Goal: Information Seeking & Learning: Learn about a topic

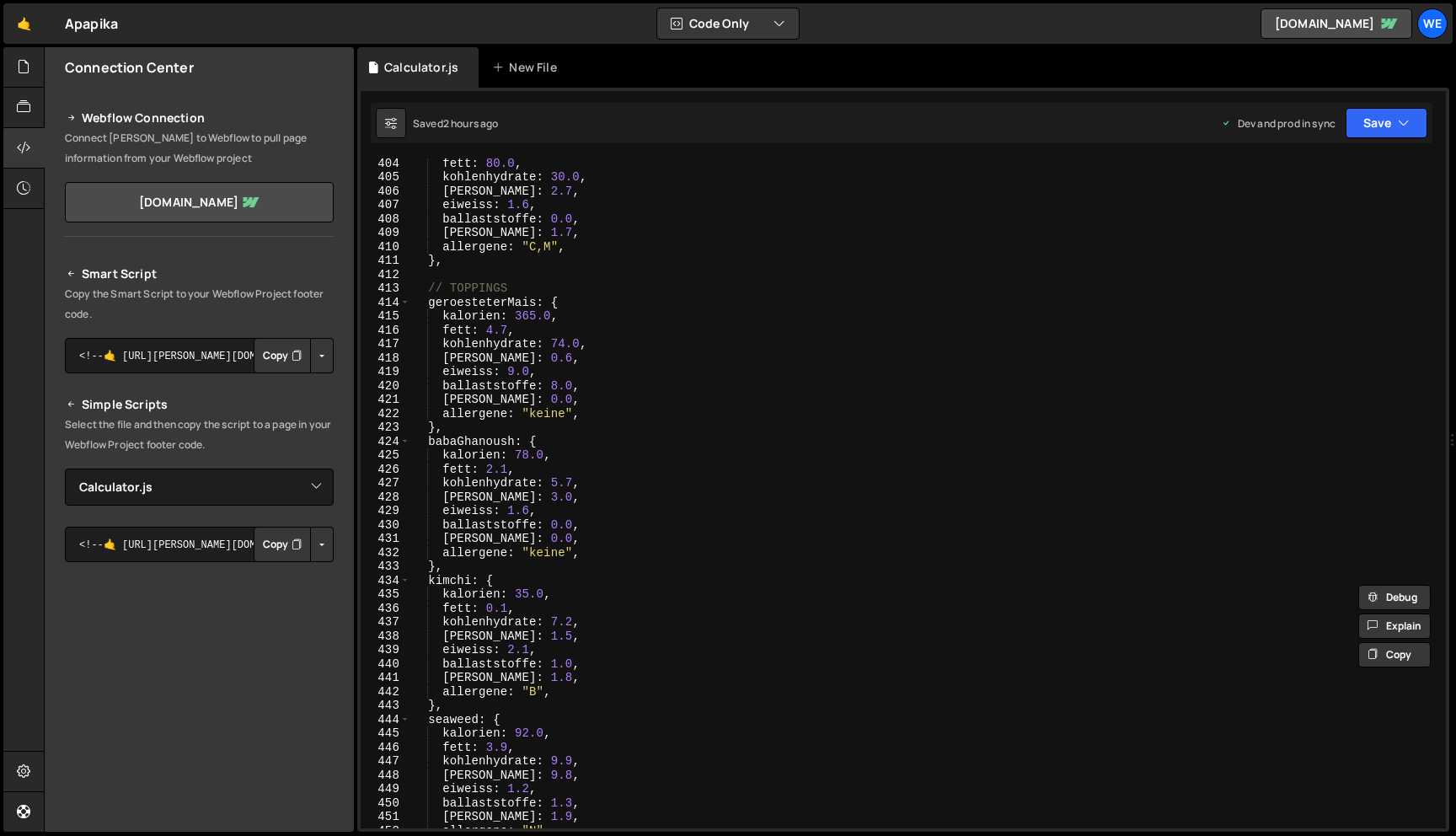
select select "46593"
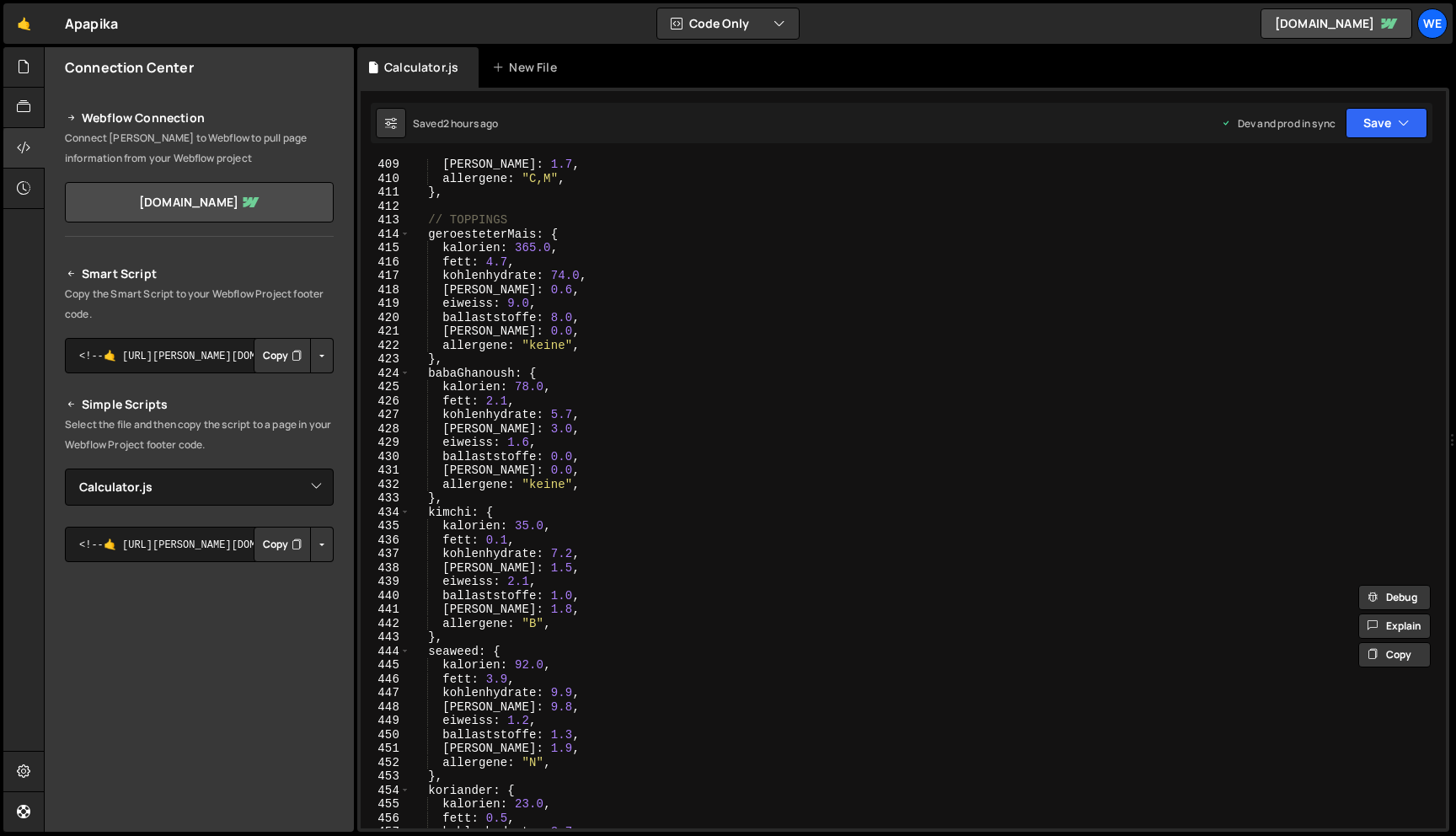
scroll to position [5656, 0]
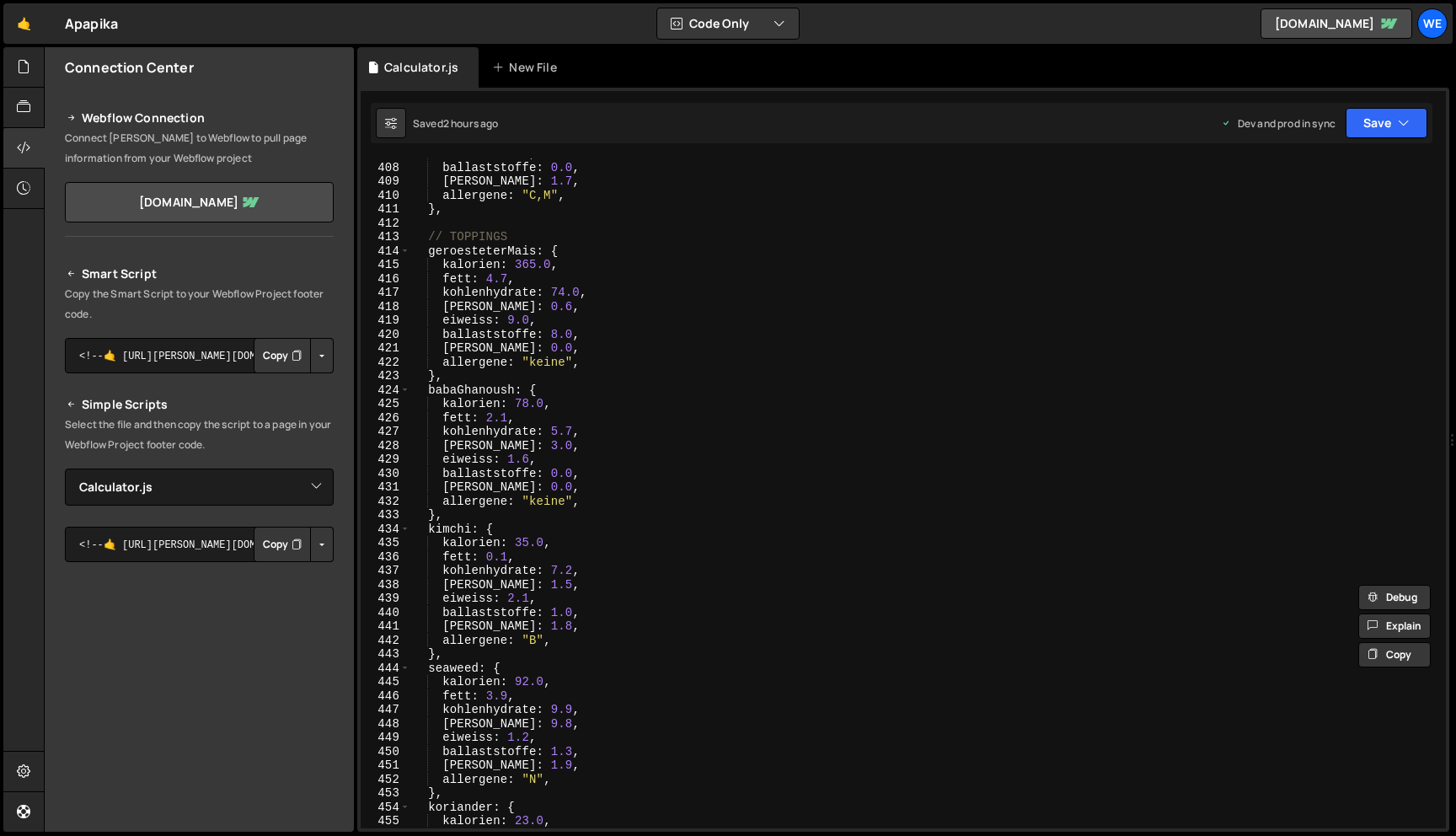
click at [533, 248] on div "eiweiss : 1.6 , ballaststoffe : 0.0 , [PERSON_NAME] : 1.7 , allergene : "C,M" ,…" at bounding box center [925, 495] width 1029 height 698
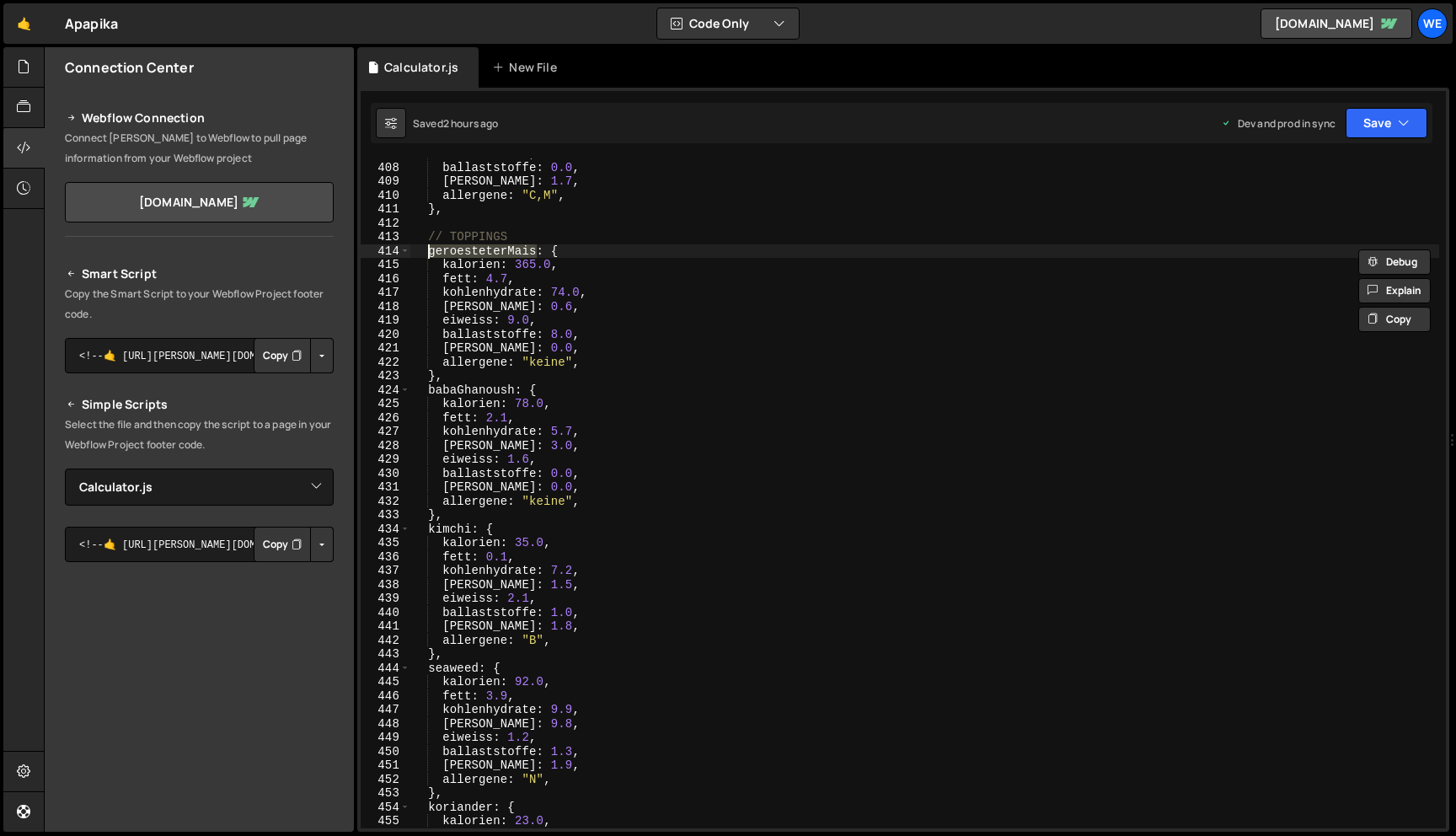
click at [511, 390] on div "eiweiss : 1.6 , ballaststoffe : 0.0 , [PERSON_NAME] : 1.7 , allergene : "C,M" ,…" at bounding box center [925, 495] width 1029 height 698
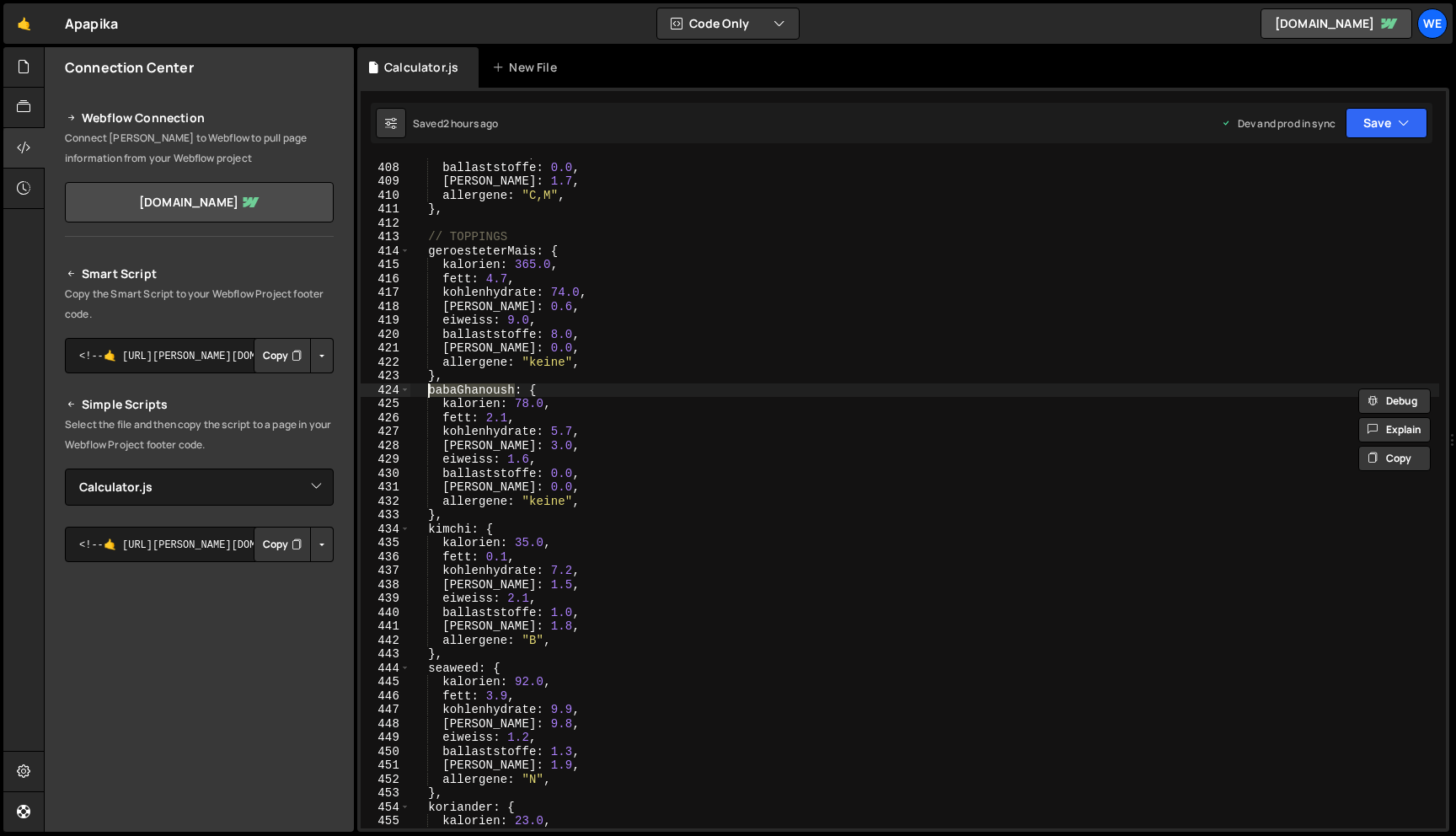
click at [469, 528] on div "eiweiss : 1.6 , ballaststoffe : 0.0 , [PERSON_NAME] : 1.7 , allergene : "C,M" ,…" at bounding box center [925, 495] width 1029 height 698
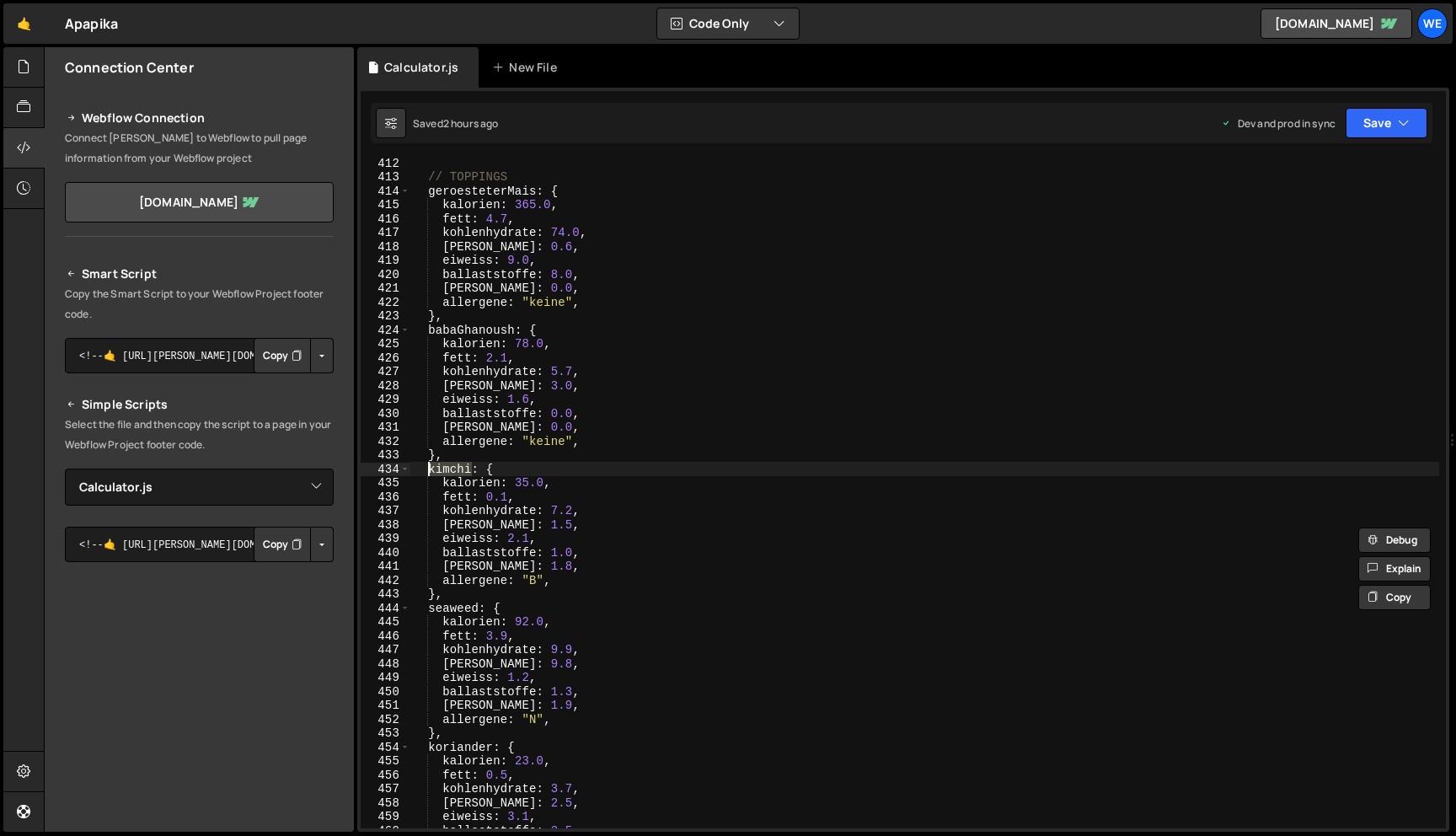
scroll to position [5780, 0]
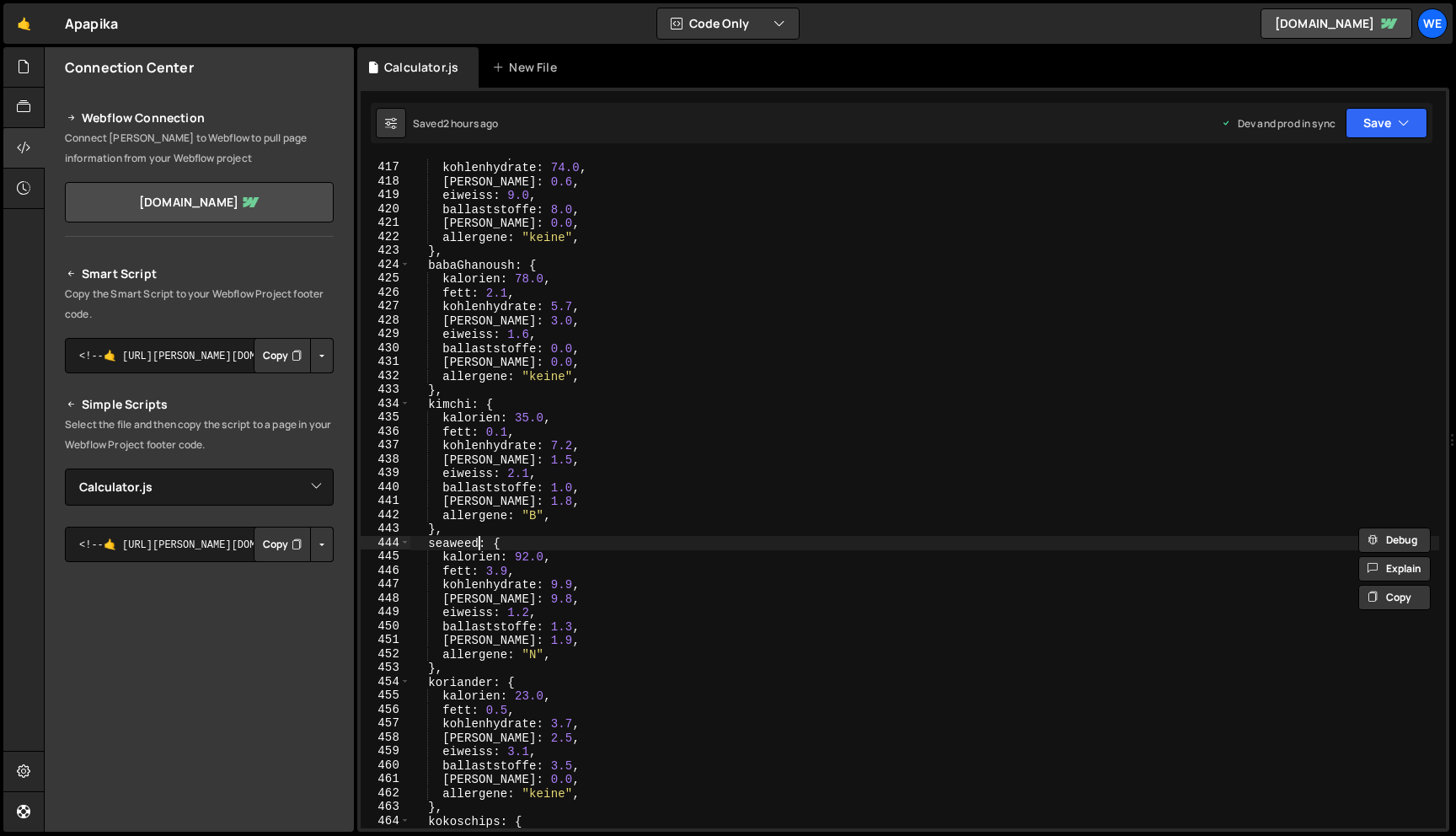
click at [480, 543] on div "fett : 4.7 , kohlenhydrate : 74.0 , [PERSON_NAME] : 0.6 , eiweiss : 9.0 , balla…" at bounding box center [925, 495] width 1029 height 698
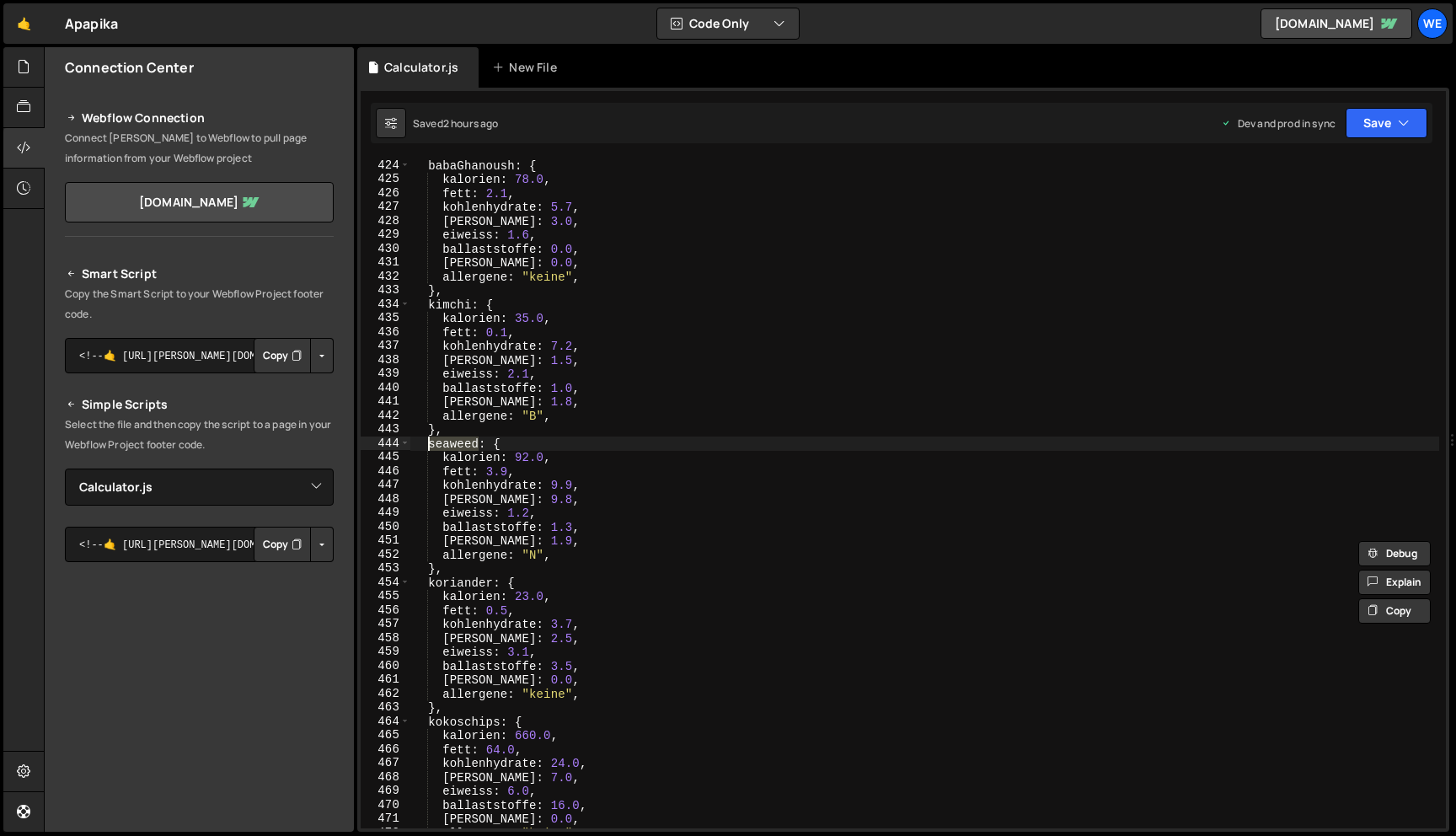
scroll to position [5881, 0]
click at [491, 577] on div "babaGhanoush : { kalorien : 78.0 , fett : 2.1 , kohlenhydrate : 5.7 , [PERSON_N…" at bounding box center [925, 505] width 1029 height 698
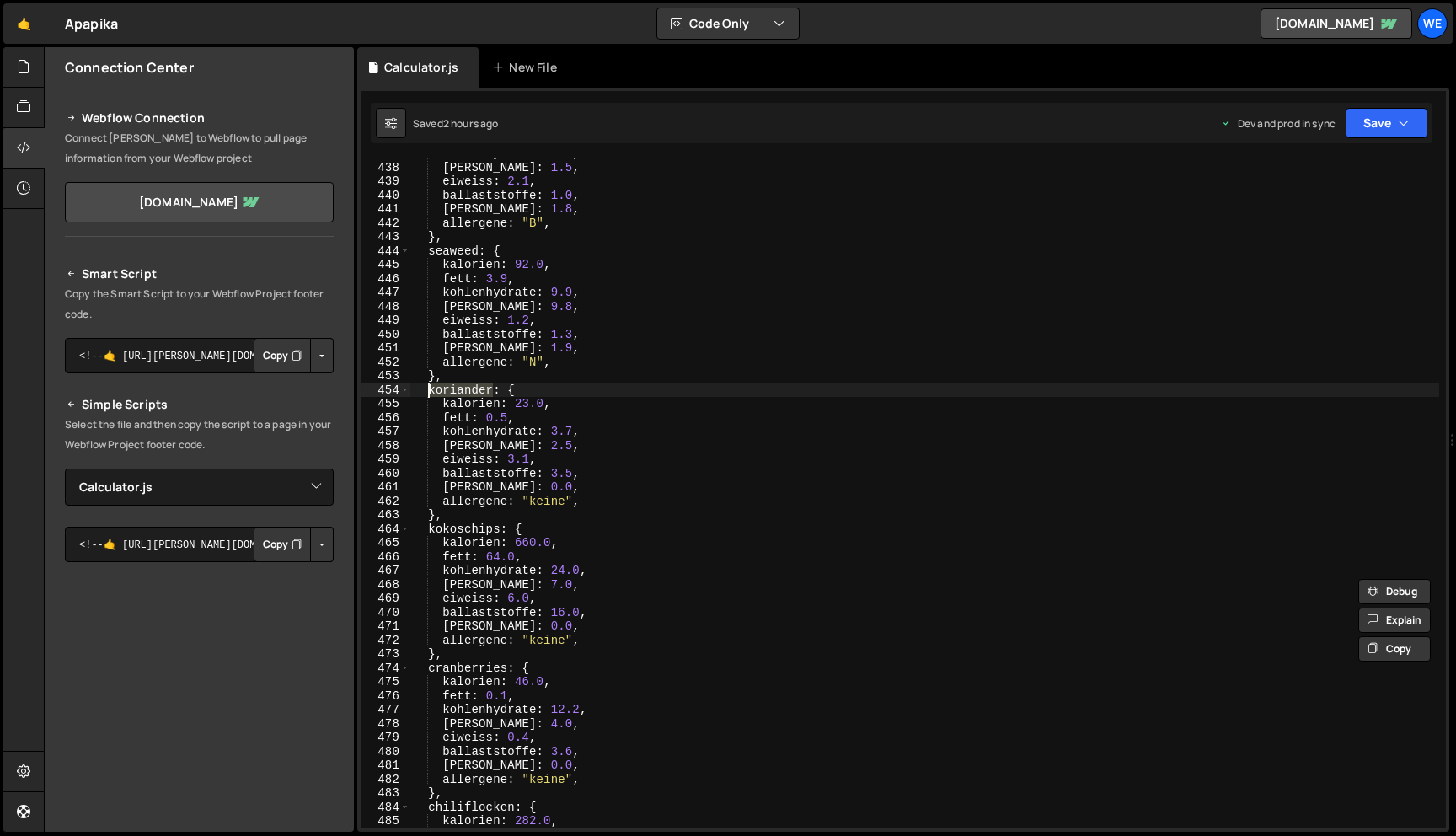
scroll to position [6073, 0]
click at [500, 529] on div "kohlenhydrate : 7.2 , [PERSON_NAME] : 1.5 , eiweiss : 2.1 , ballaststoffe : 1.0…" at bounding box center [925, 495] width 1029 height 698
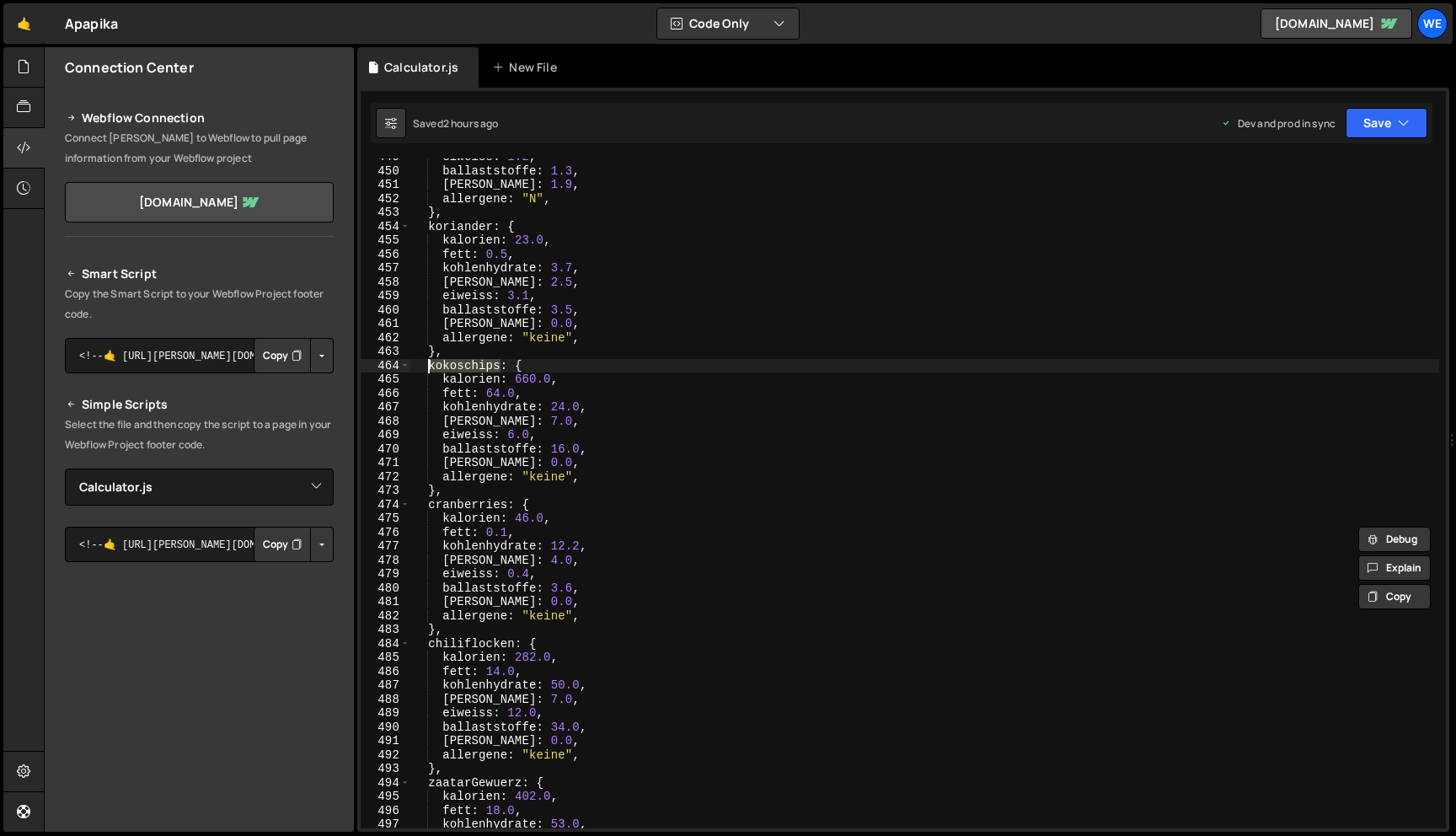
scroll to position [6235, 0]
click at [505, 499] on div "eiweiss : 1.2 , ballaststoffe : 1.3 , [PERSON_NAME] : 1.9 , allergene : "N" , }…" at bounding box center [925, 499] width 1029 height 698
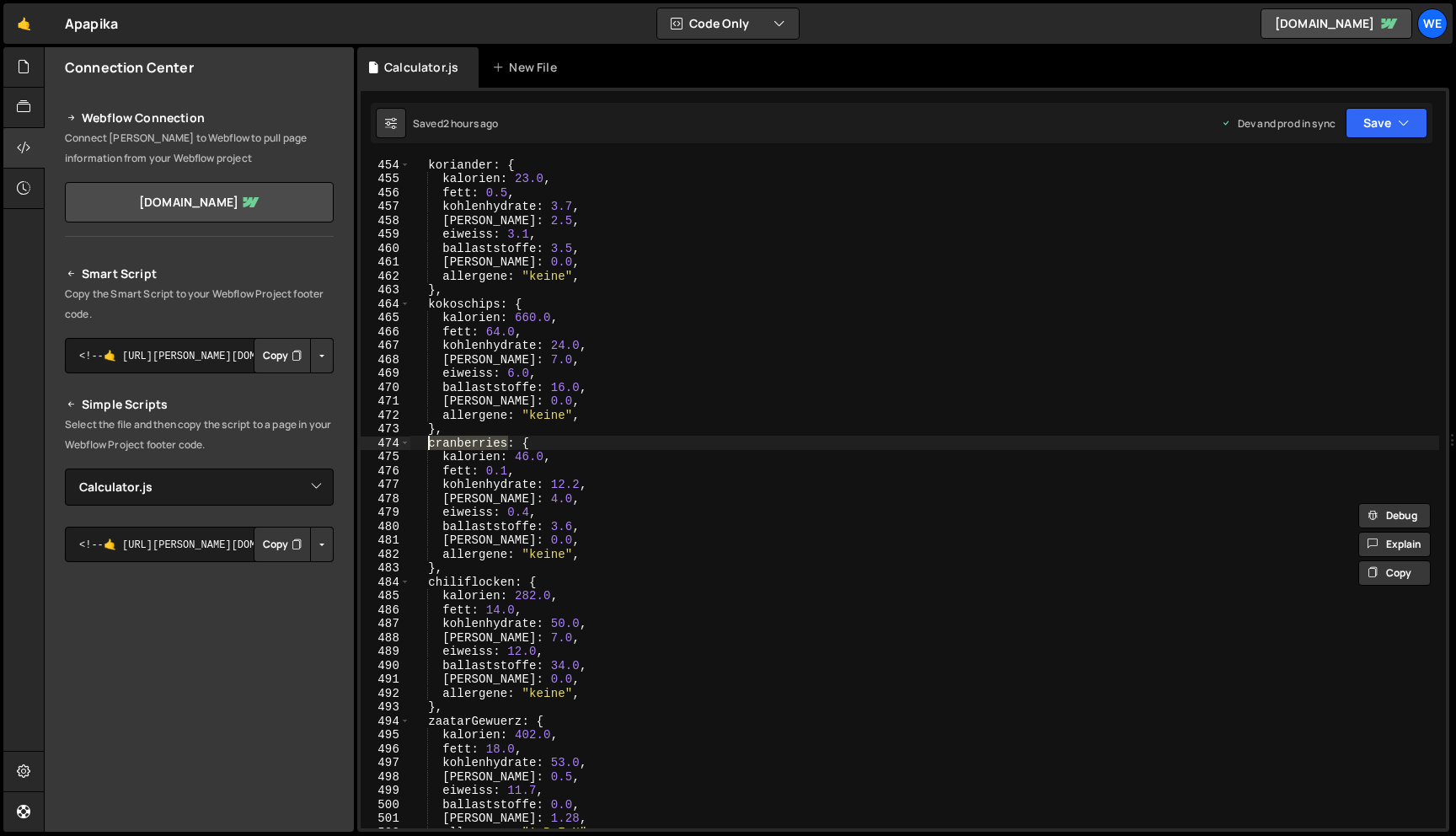
scroll to position [6360, 0]
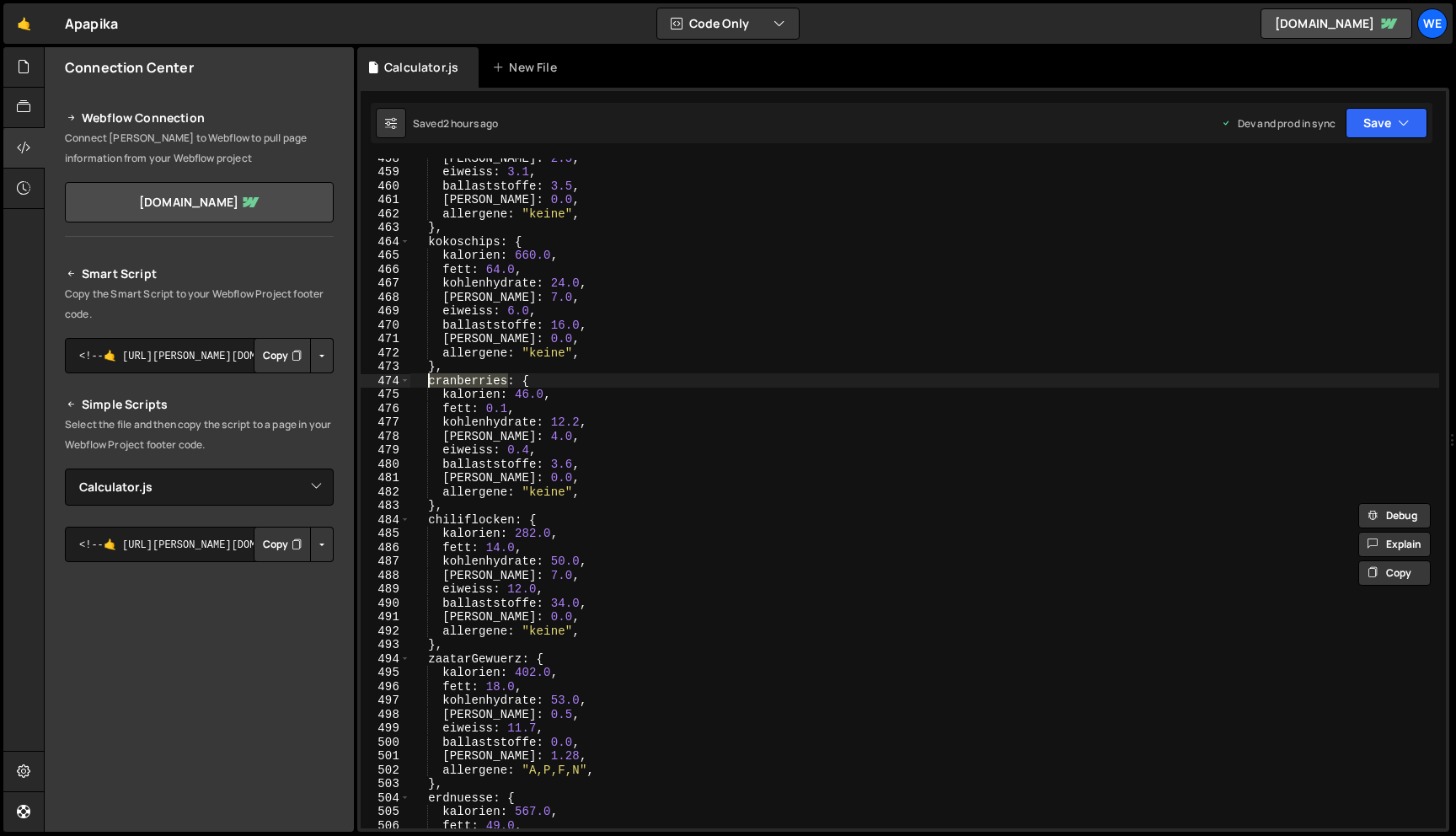
click at [513, 518] on div "[PERSON_NAME] : 2.5 , eiweiss : 3.1 , ballaststoffe : 3.5 , [PERSON_NAME] : 0.0…" at bounding box center [925, 499] width 1029 height 698
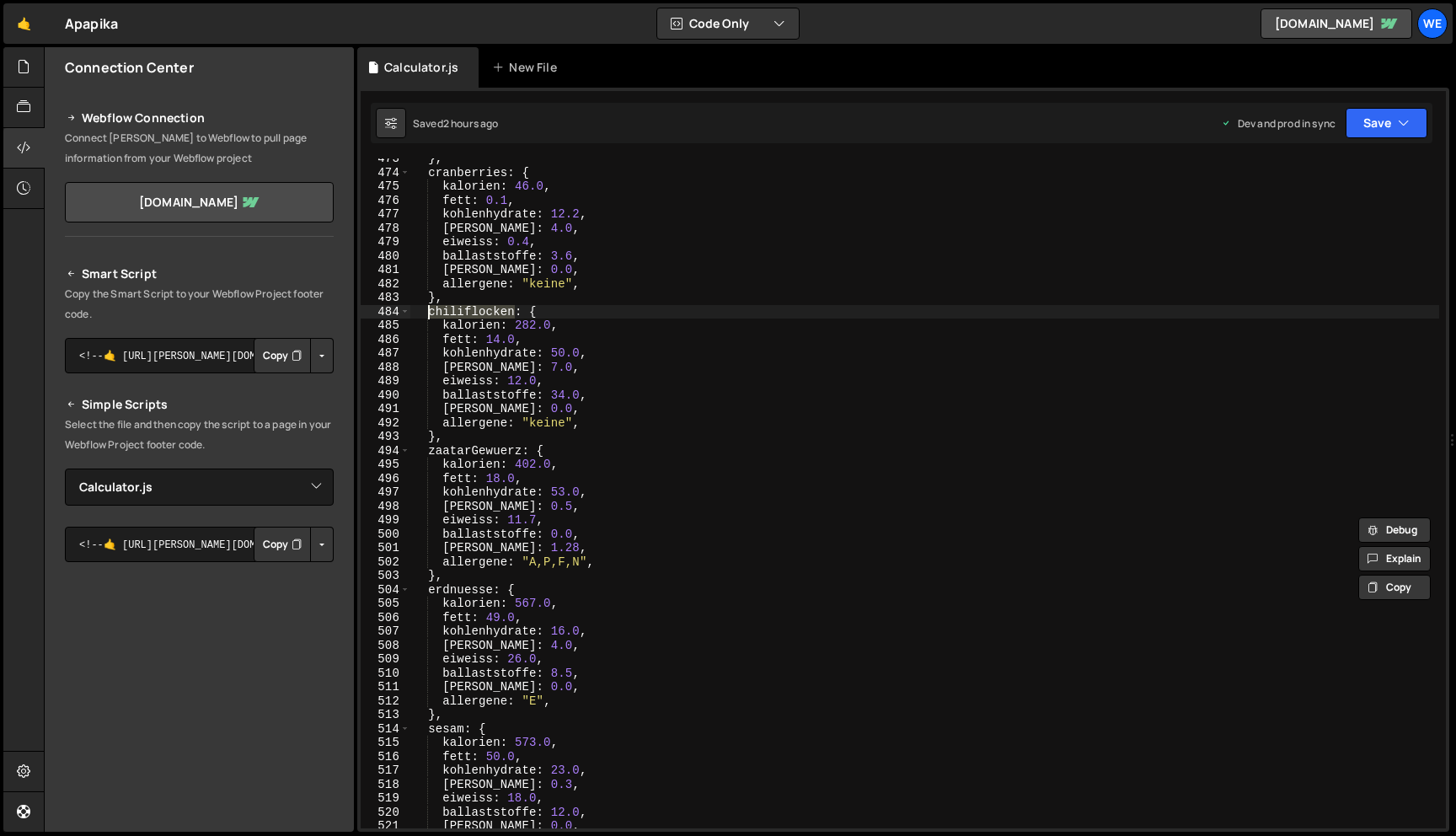
scroll to position [6568, 0]
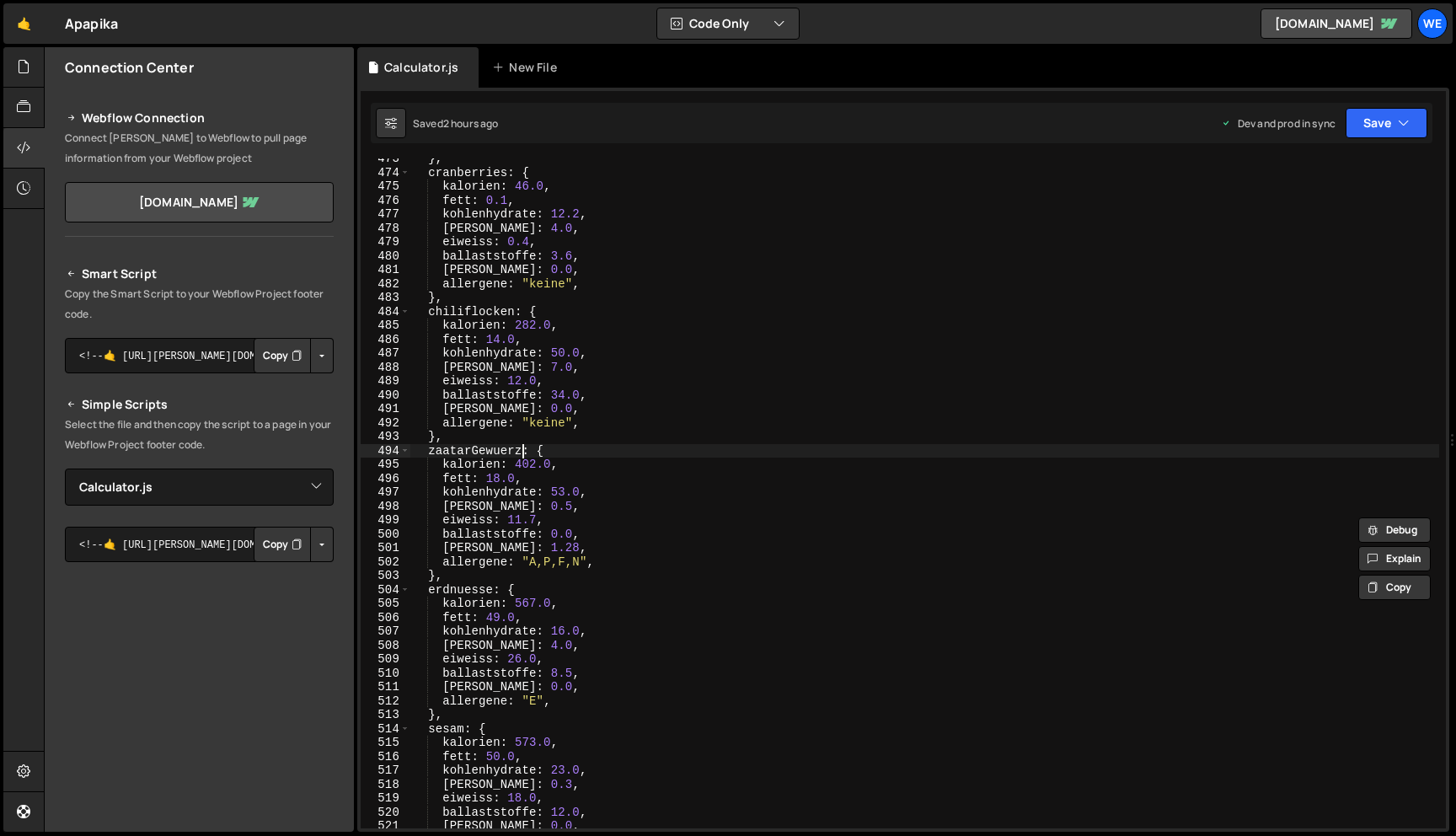
click at [520, 448] on div "} , cranberries : { kalorien : 46.0 , fett : 0.1 , kohlenhydrate : 12.2 , [PERS…" at bounding box center [925, 500] width 1029 height 698
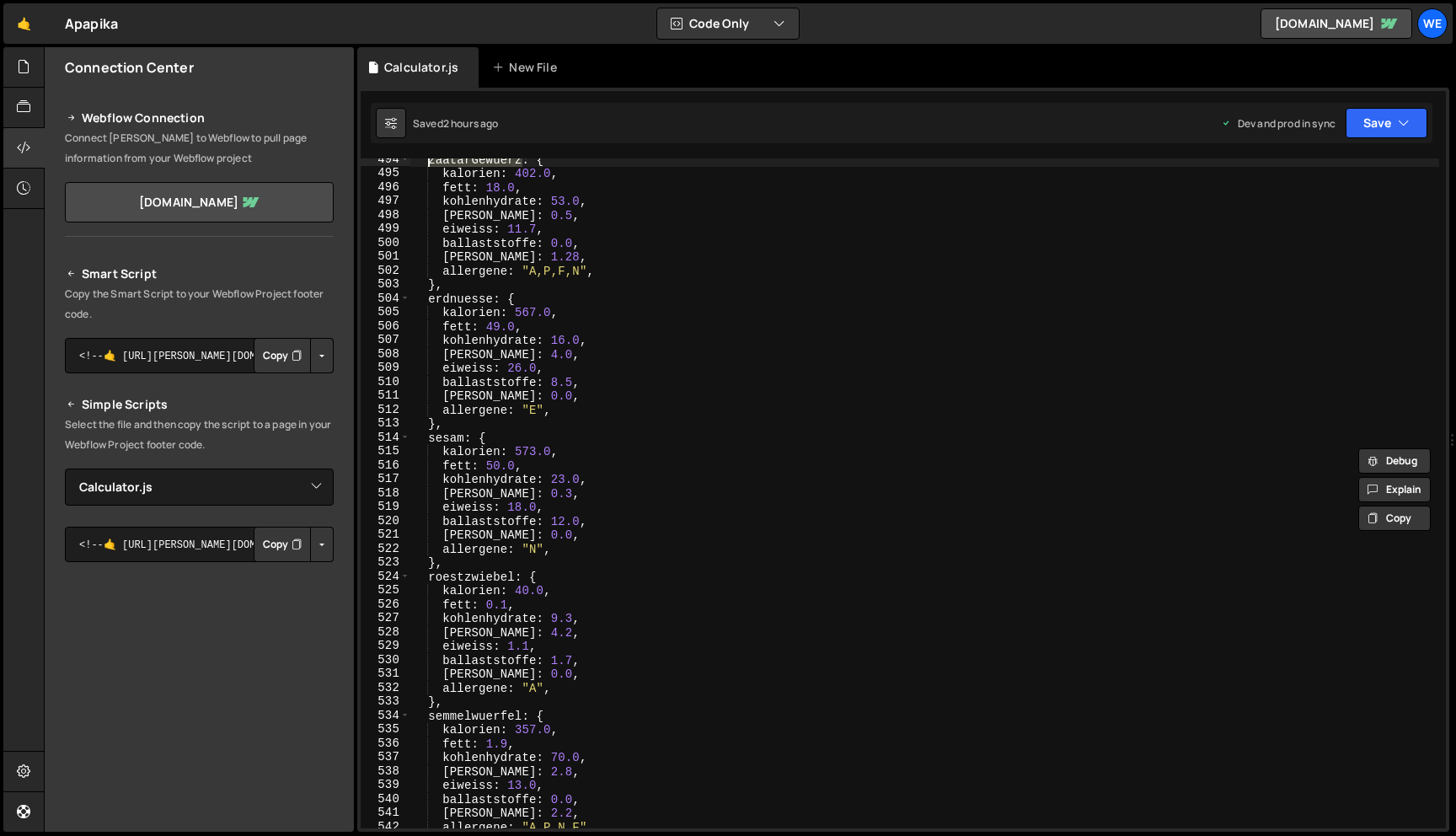
scroll to position [6860, 0]
click at [492, 298] on div "zaatarGewuerz : { kalorien : 402.0 , fett : 18.0 , kohlenhydrate : 53.0 , [PERS…" at bounding box center [925, 501] width 1029 height 698
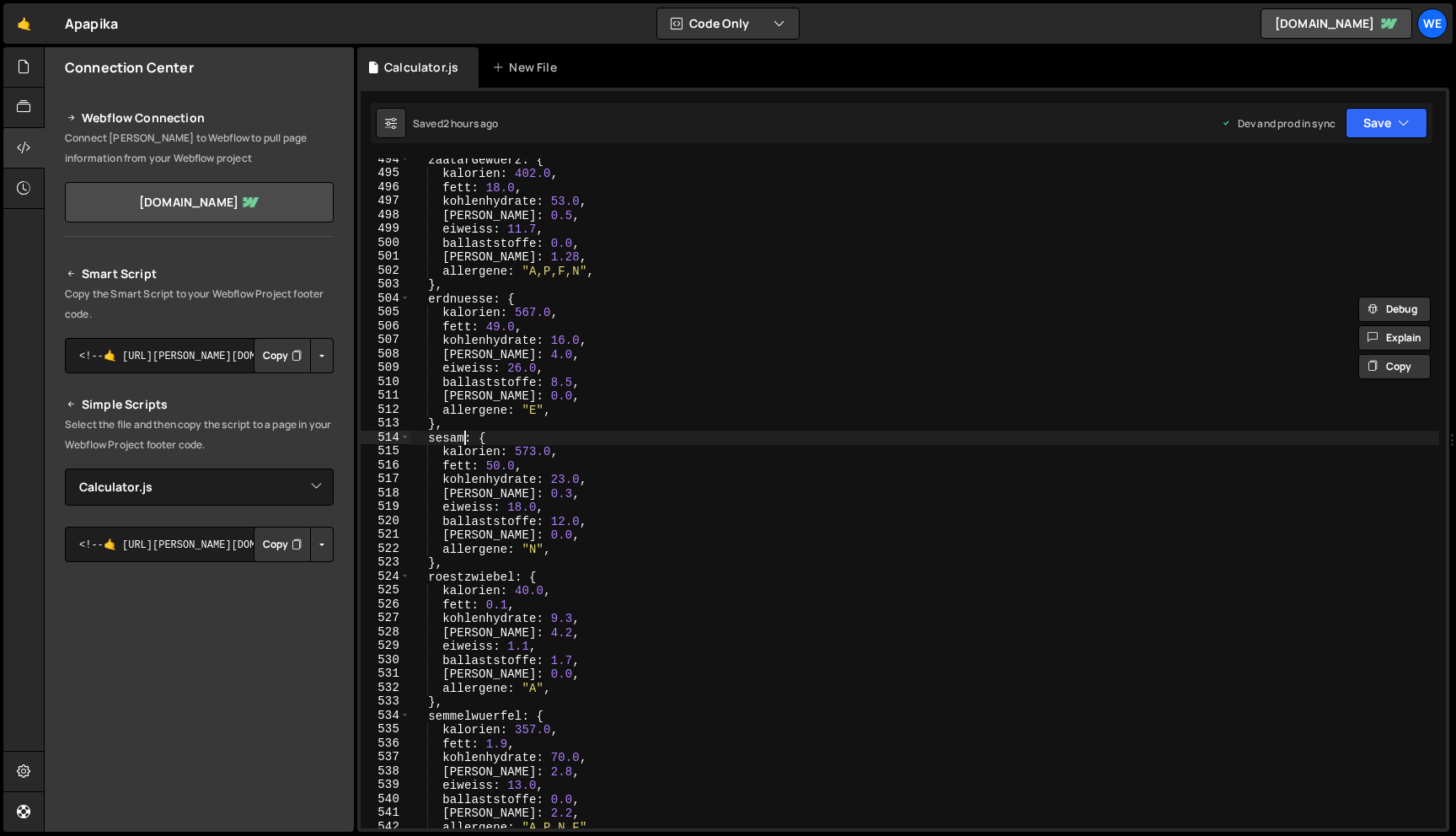
click at [465, 437] on div "zaatarGewuerz : { kalorien : 402.0 , fett : 18.0 , kohlenhydrate : 53.0 , [PERS…" at bounding box center [925, 501] width 1029 height 698
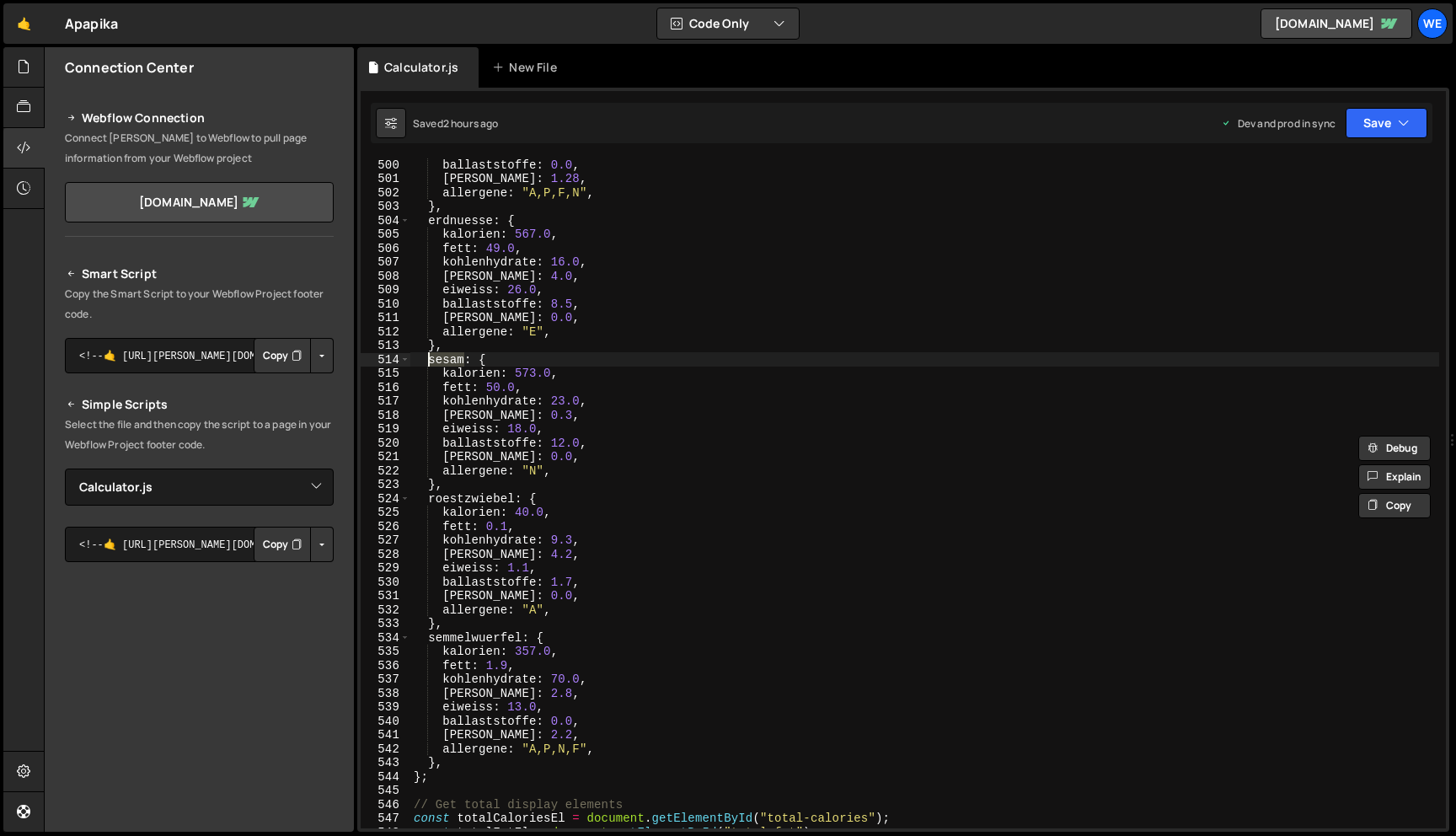
scroll to position [7002, 0]
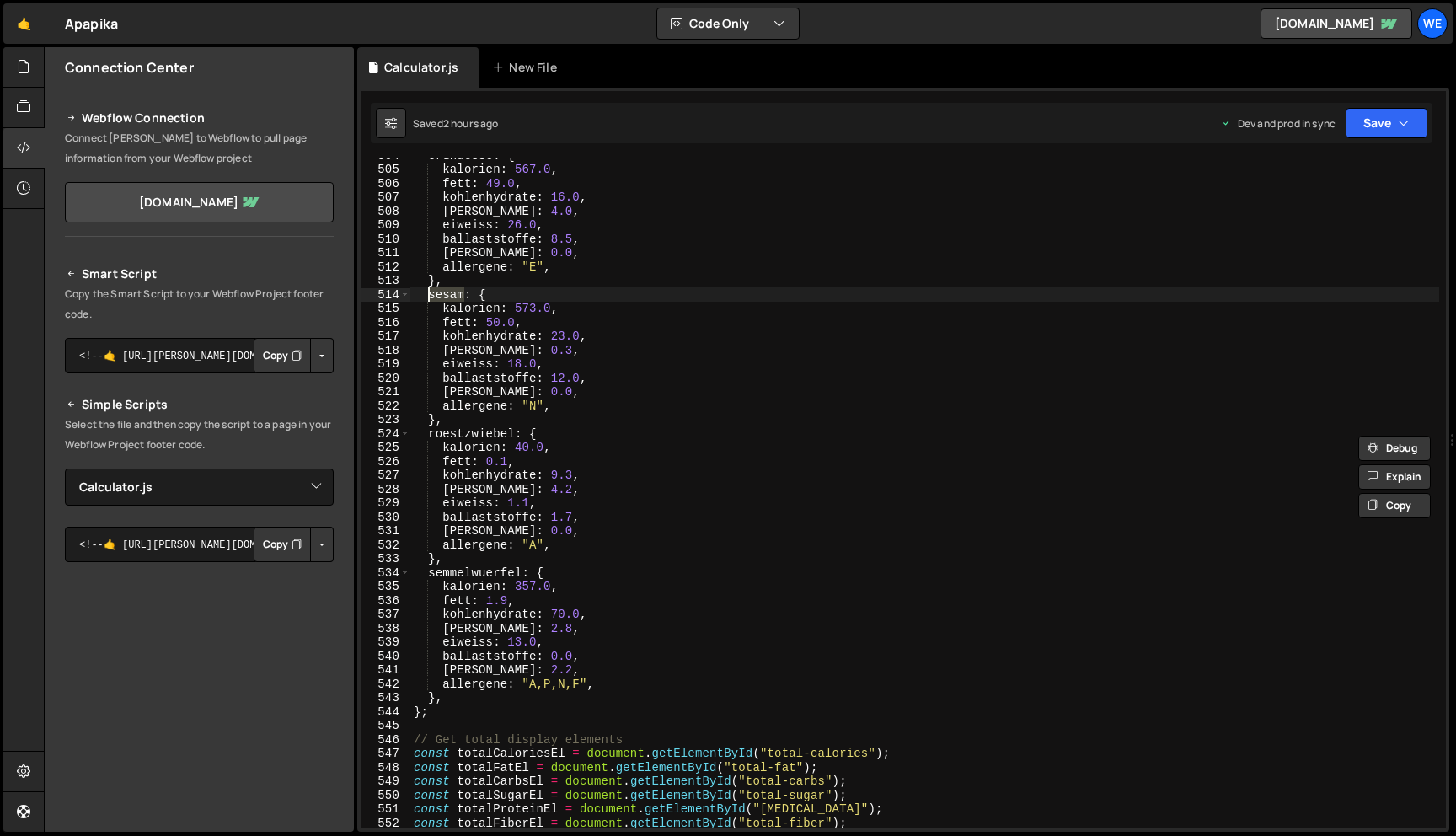
click at [514, 431] on div "erdnuesse : { kalorien : 567.0 , fett : 49.0 , kohlenhydrate : 16.0 , [PERSON_N…" at bounding box center [925, 497] width 1029 height 698
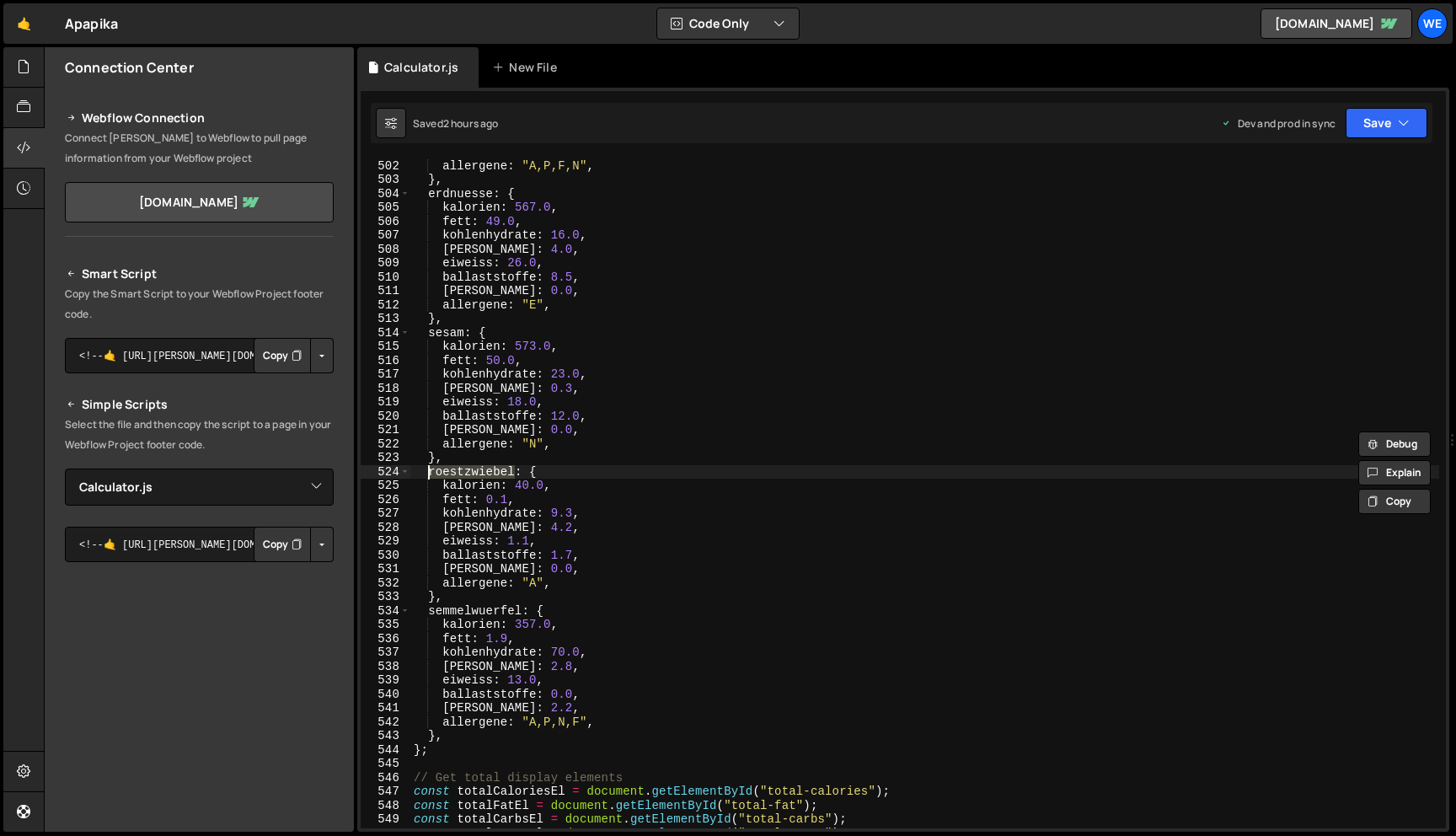
scroll to position [6964, 0]
click at [494, 197] on div "[PERSON_NAME] : 1.28 , allergene : "A,P,F,N" , } , erdnuesse : { kalorien : 567…" at bounding box center [925, 493] width 1029 height 698
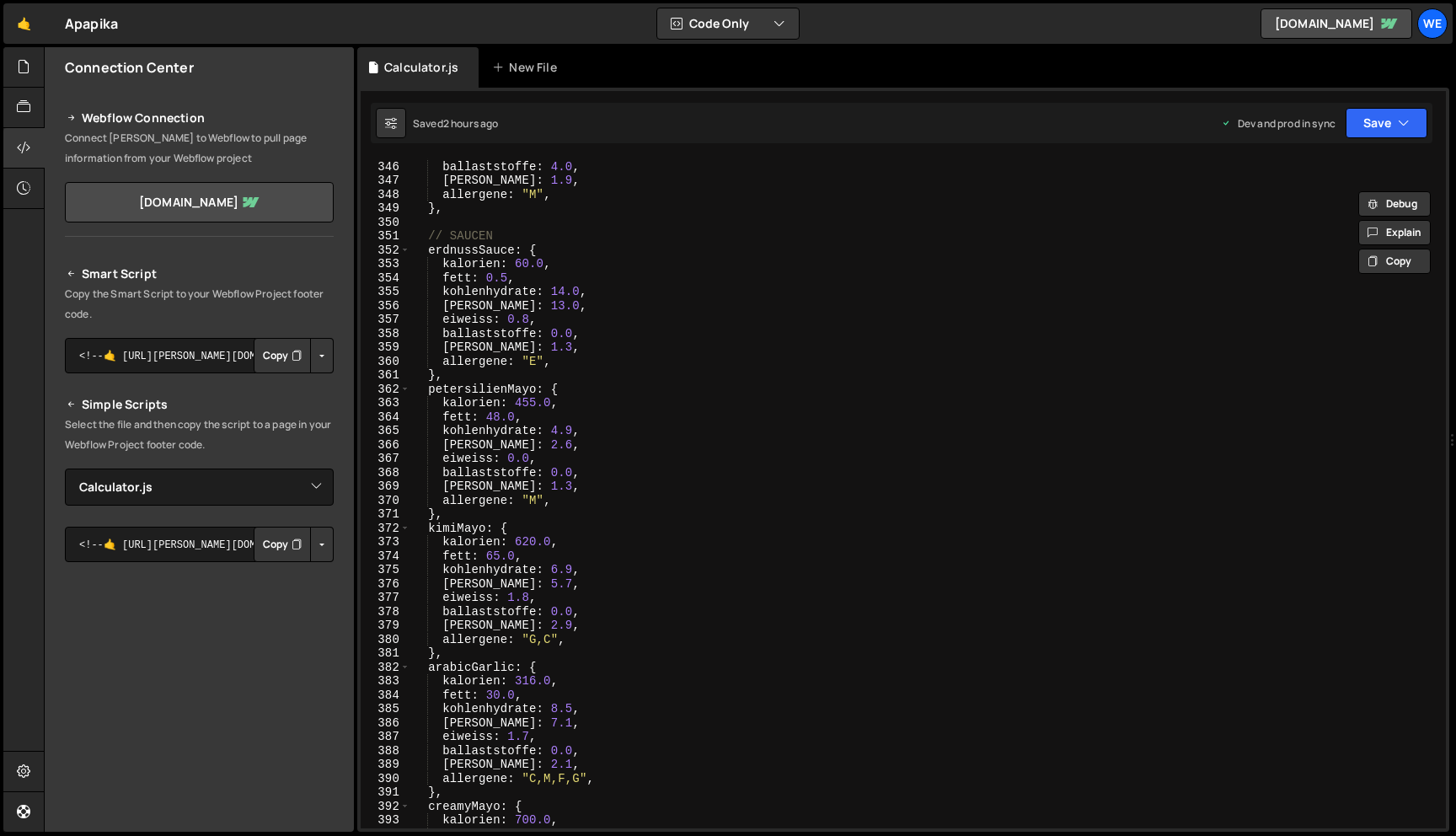
scroll to position [4795, 0]
click at [514, 252] on div "eiweiss : 21.0 , ballaststoffe : 4.0 , [PERSON_NAME] : 1.9 , allergene : "M" , …" at bounding box center [925, 494] width 1029 height 698
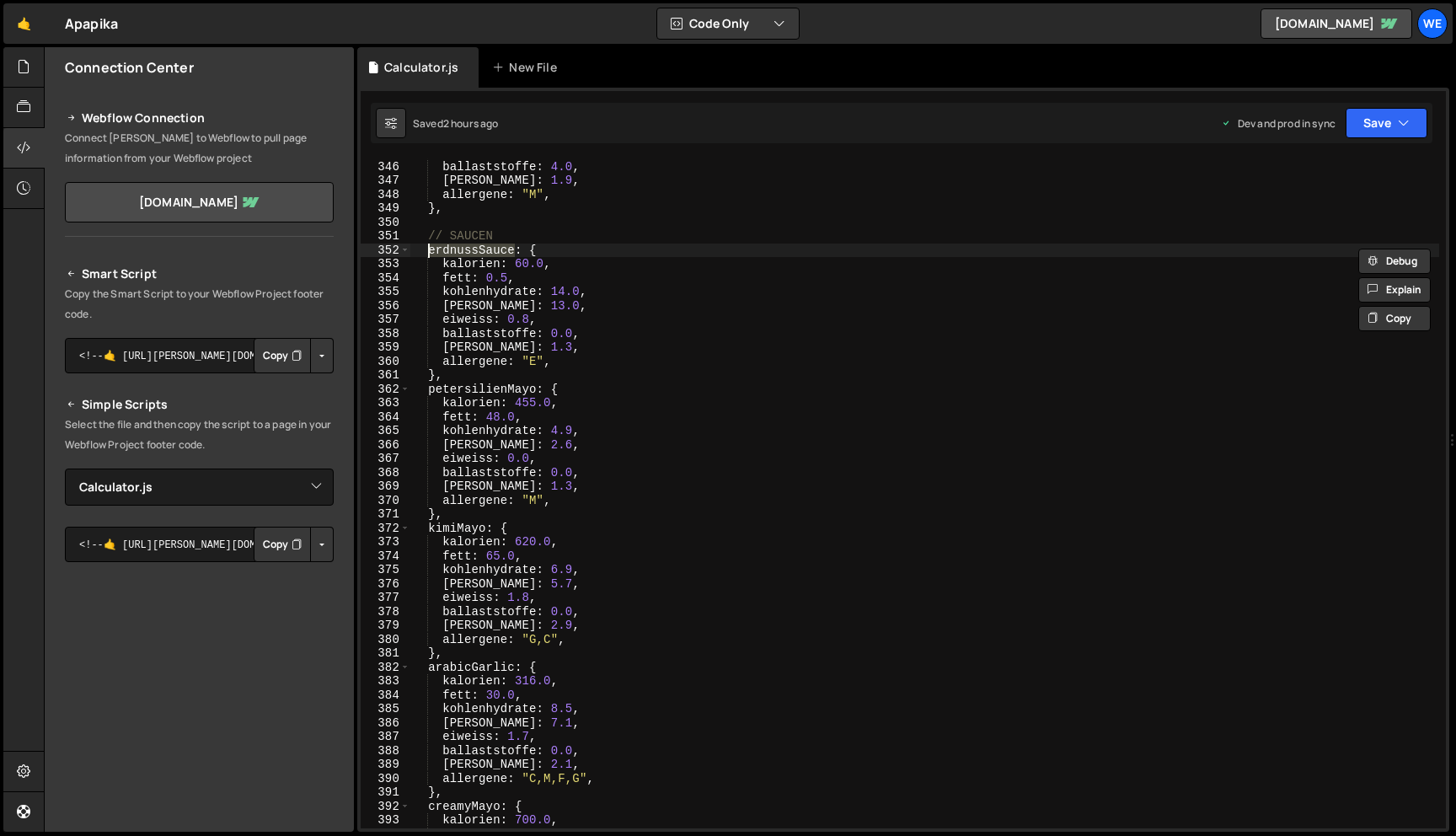
click at [534, 388] on div "eiweiss : 21.0 , ballaststoffe : 4.0 , [PERSON_NAME] : 1.9 , allergene : "M" , …" at bounding box center [925, 494] width 1029 height 698
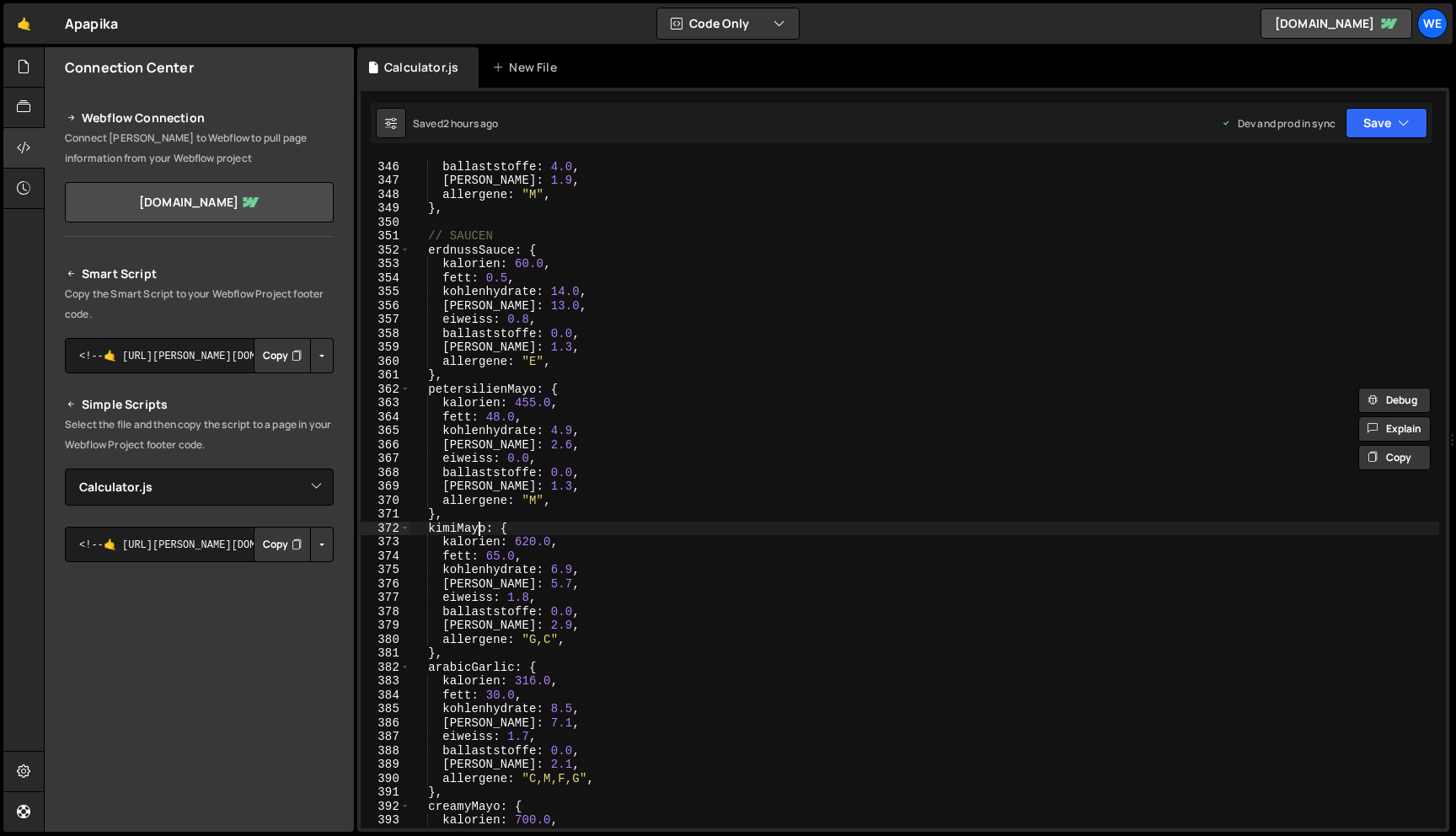
click at [481, 530] on div "eiweiss : 21.0 , ballaststoffe : 4.0 , [PERSON_NAME] : 1.9 , allergene : "M" , …" at bounding box center [925, 494] width 1029 height 698
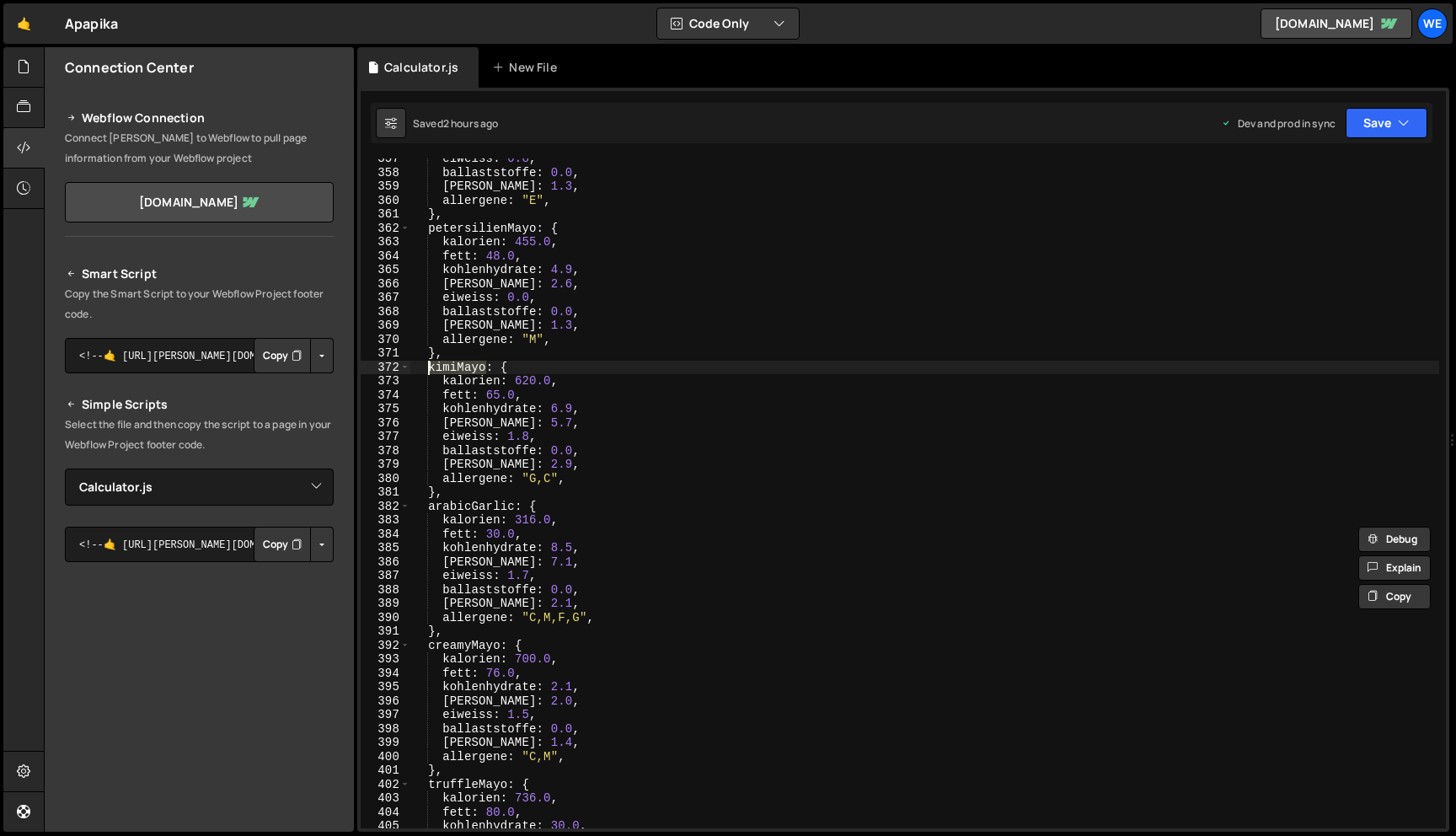
scroll to position [4956, 0]
click at [517, 503] on div "eiweiss : 0.8 , ballaststoffe : 0.0 , [PERSON_NAME] : 1.3 , allergene : "E" , }…" at bounding box center [925, 500] width 1029 height 698
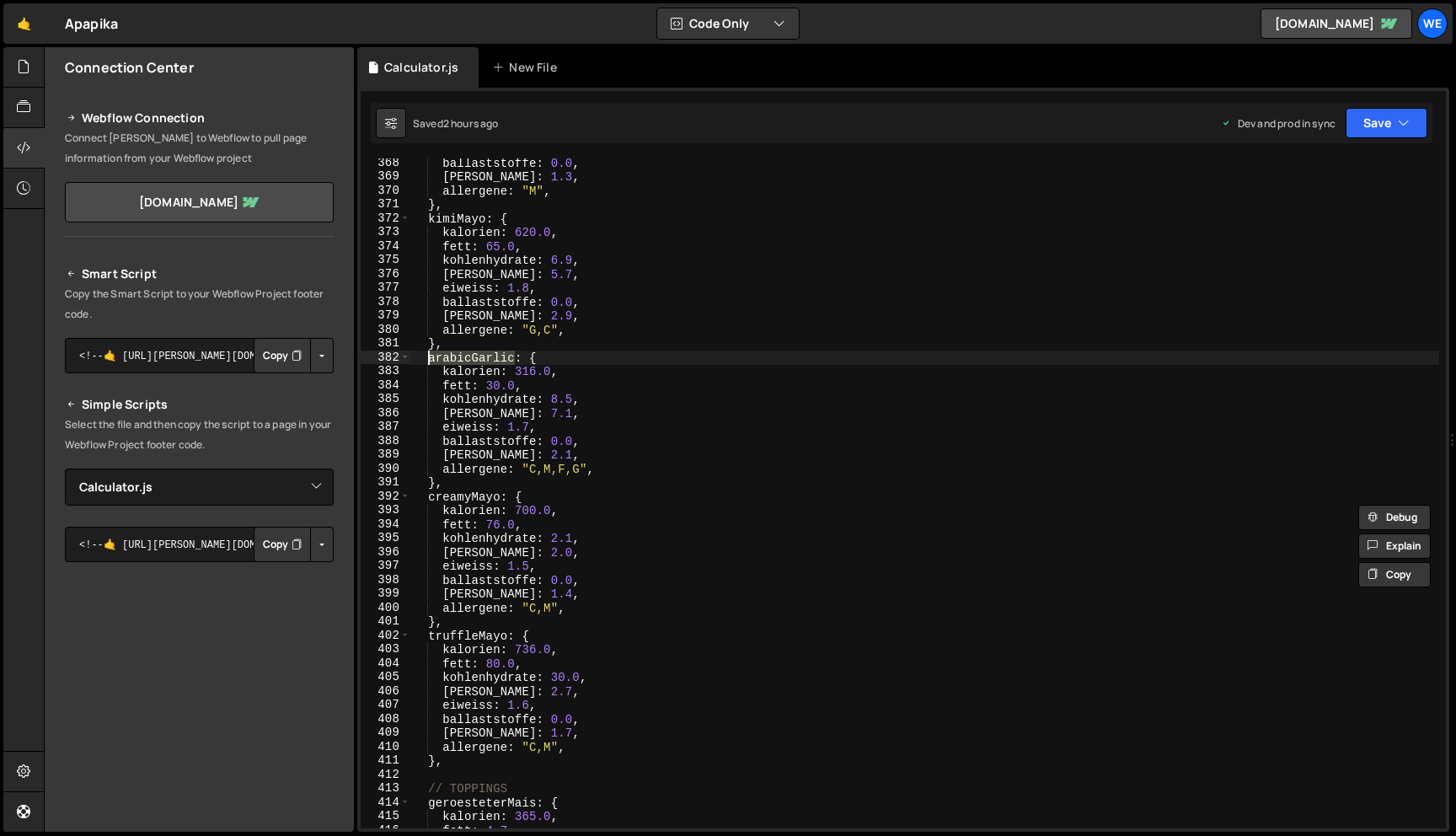
scroll to position [5106, 0]
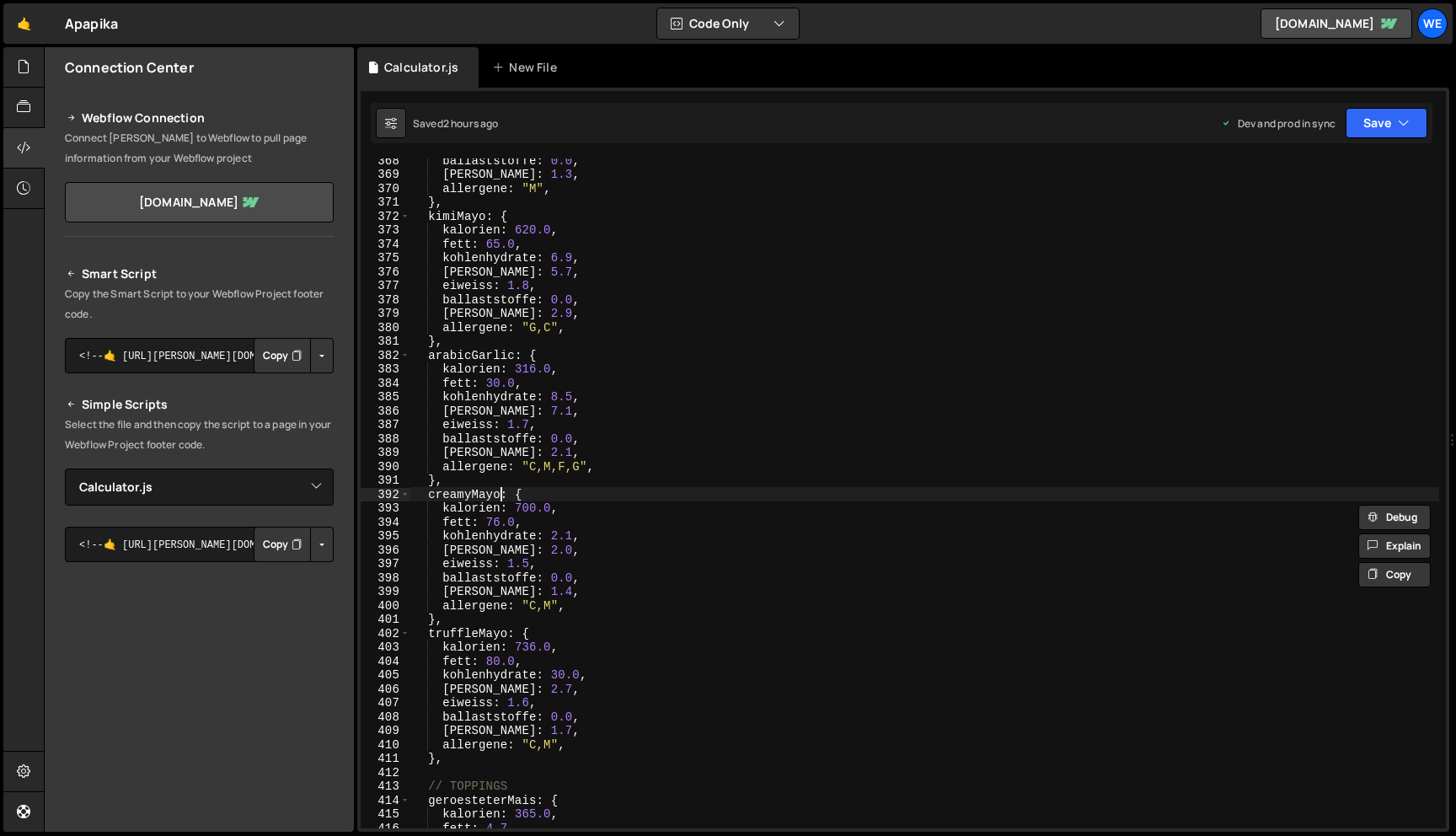
click at [497, 494] on div "ballaststoffe : 0.0 , [PERSON_NAME] : 1.3 , allergene : "M" , } , kimiMayo : { …" at bounding box center [925, 502] width 1029 height 698
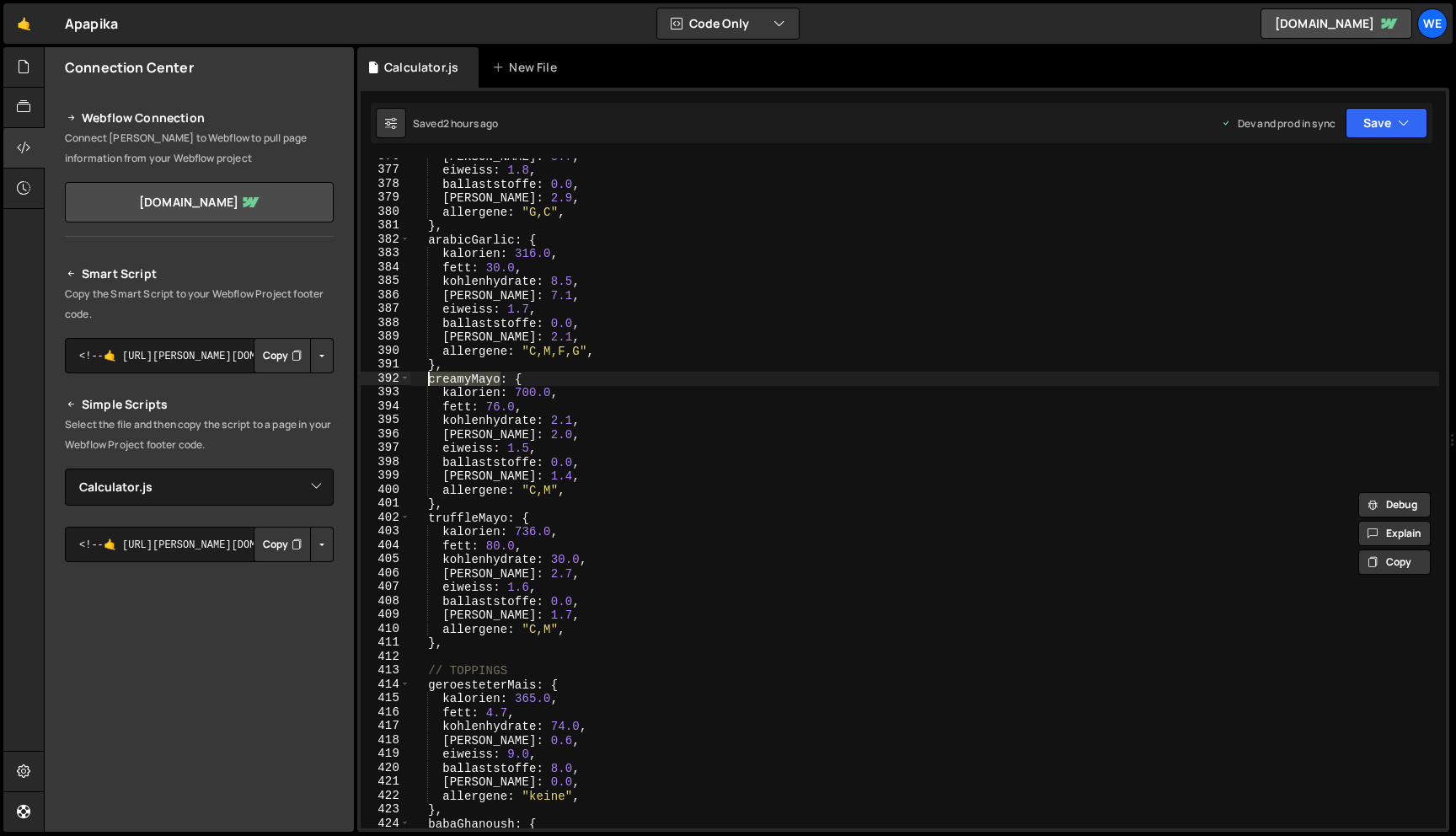
scroll to position [5234, 0]
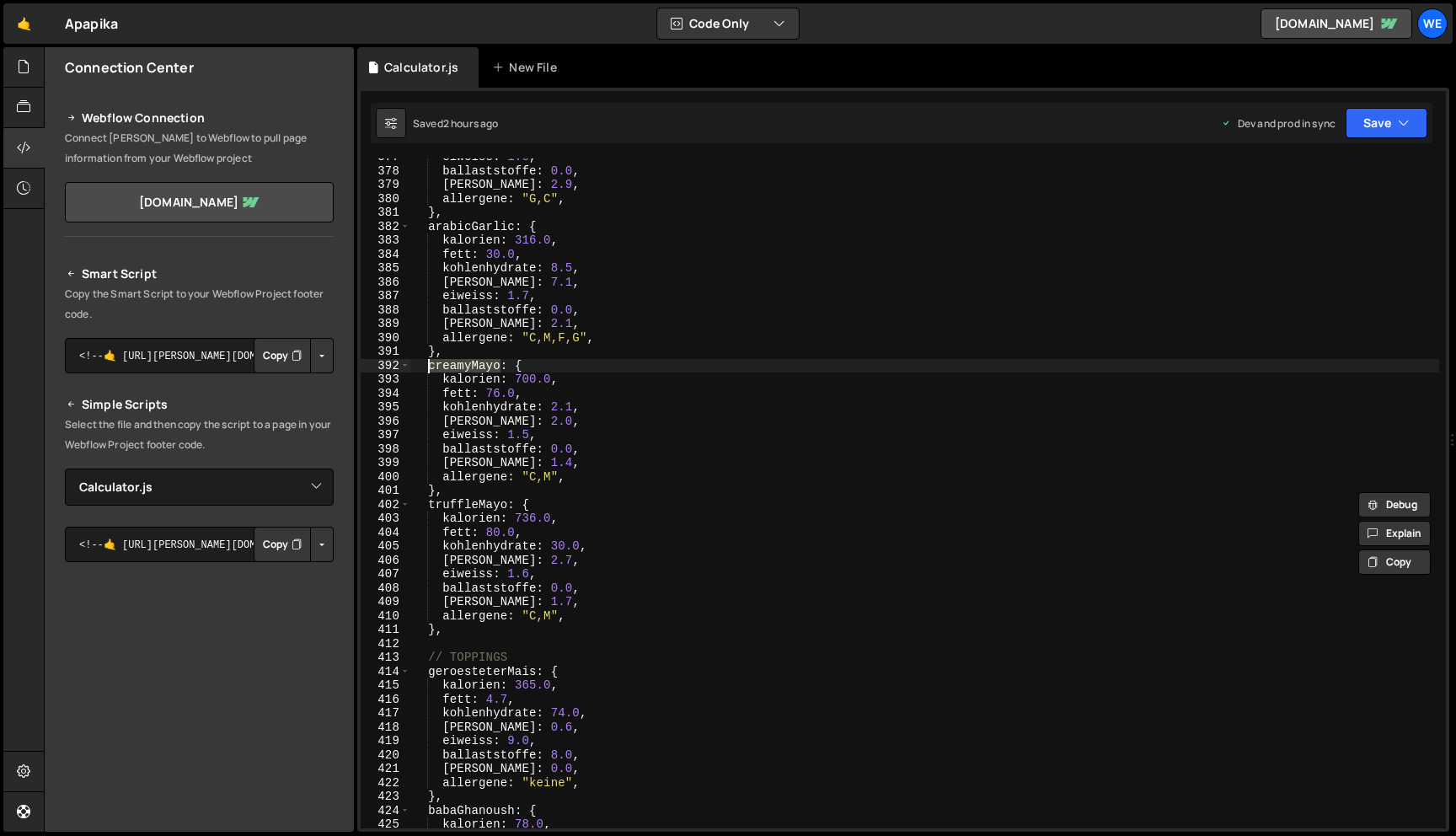
click at [508, 499] on div "eiweiss : 1.8 , ballaststoffe : 0.0 , [PERSON_NAME] : 2.9 , allergene : "G,C" ,…" at bounding box center [925, 499] width 1029 height 698
type textarea "truffleMayo: {"
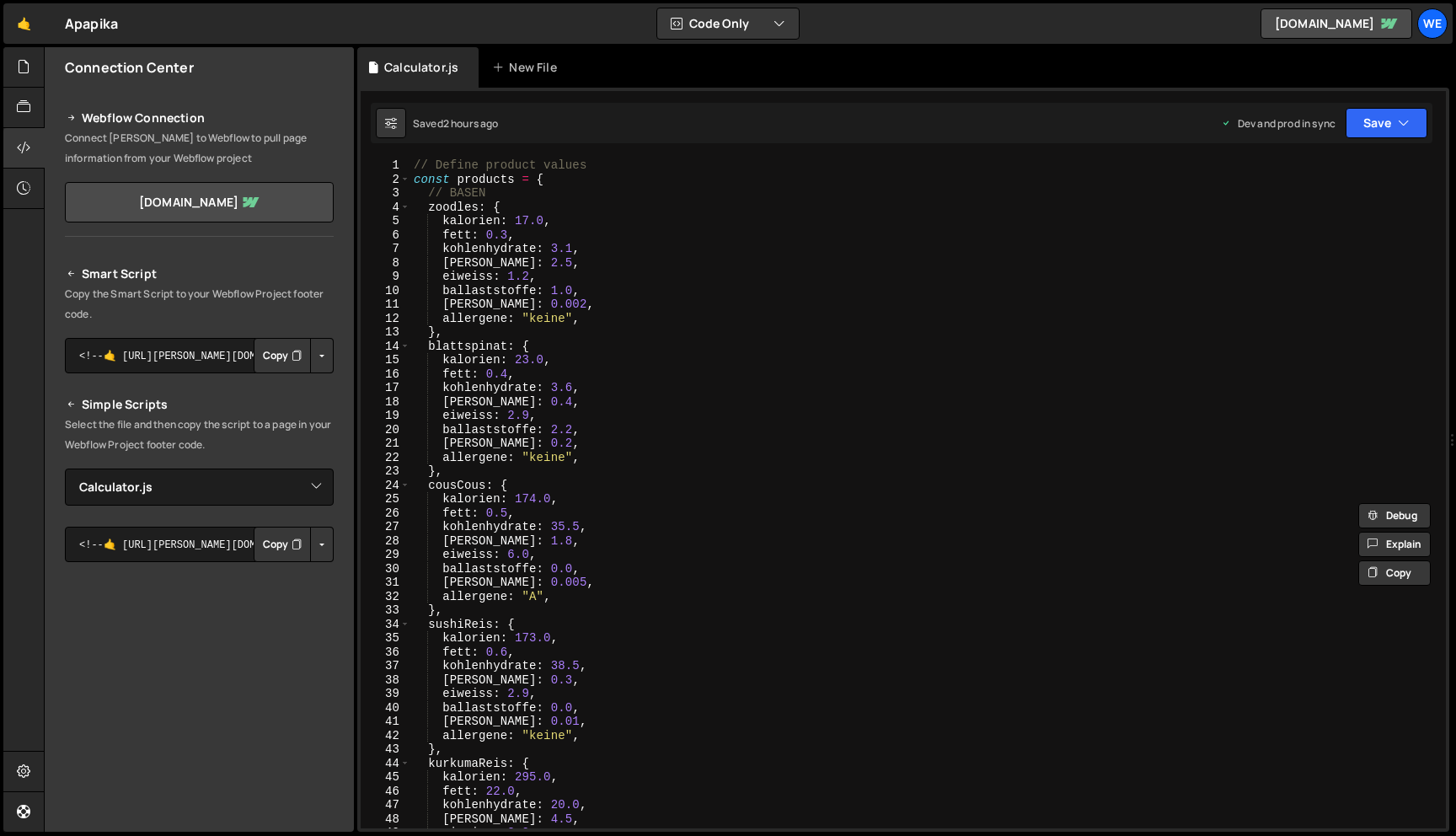
scroll to position [0, 0]
click at [1408, 120] on icon "button" at bounding box center [1403, 123] width 12 height 17
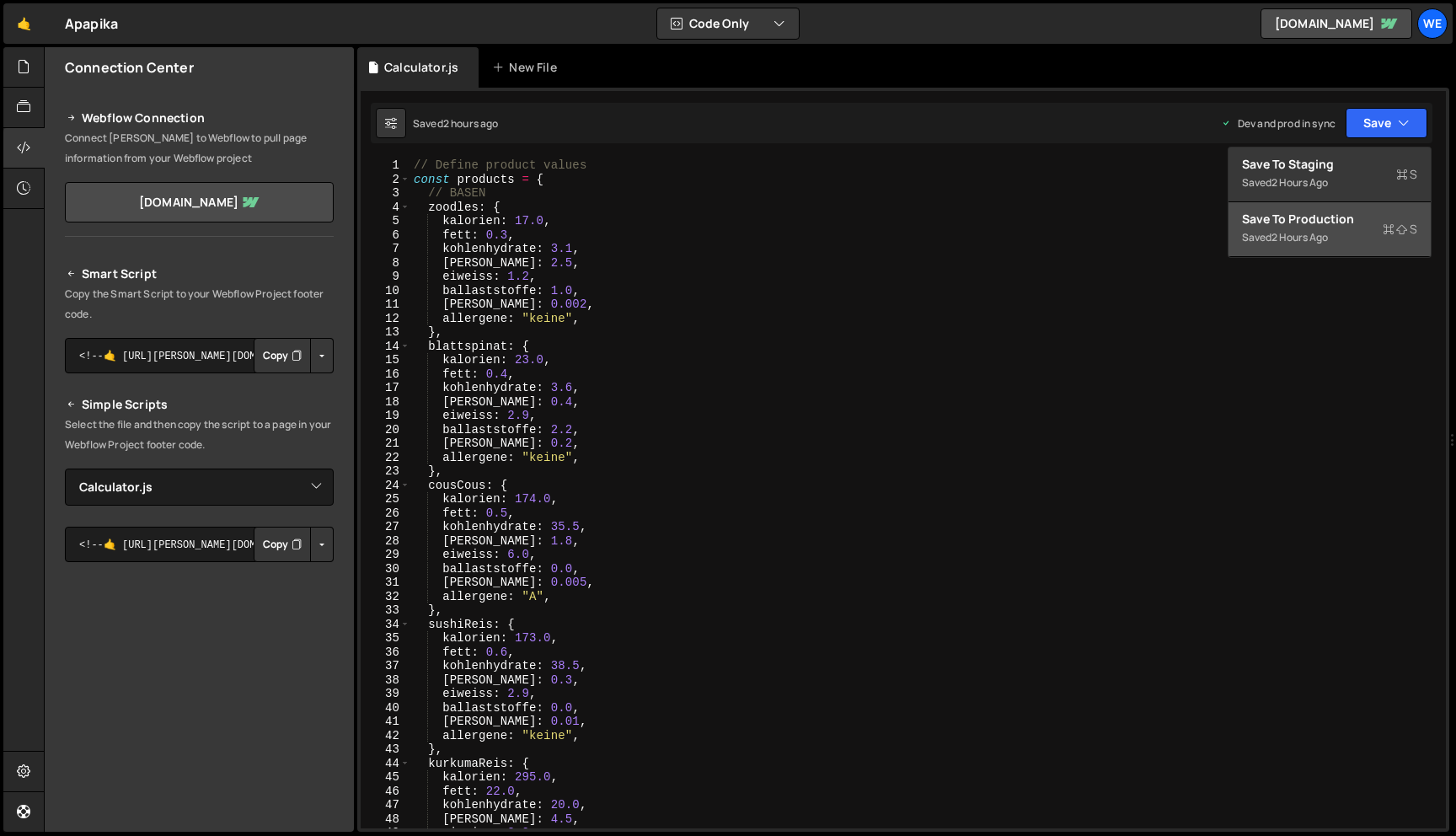
click at [1341, 223] on div "Save to Production S" at bounding box center [1330, 219] width 176 height 17
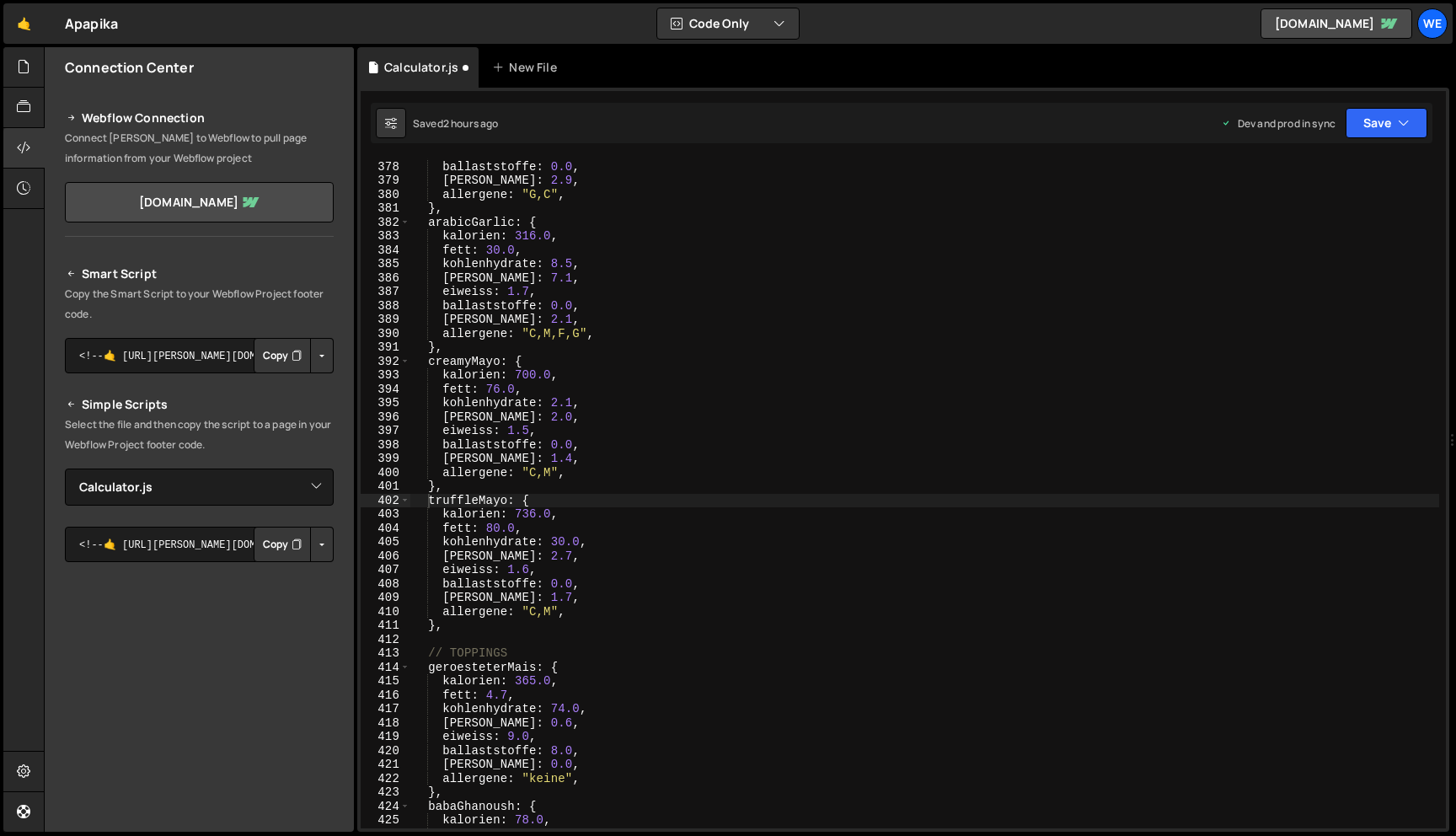
scroll to position [5240, 0]
